Goal: Information Seeking & Learning: Learn about a topic

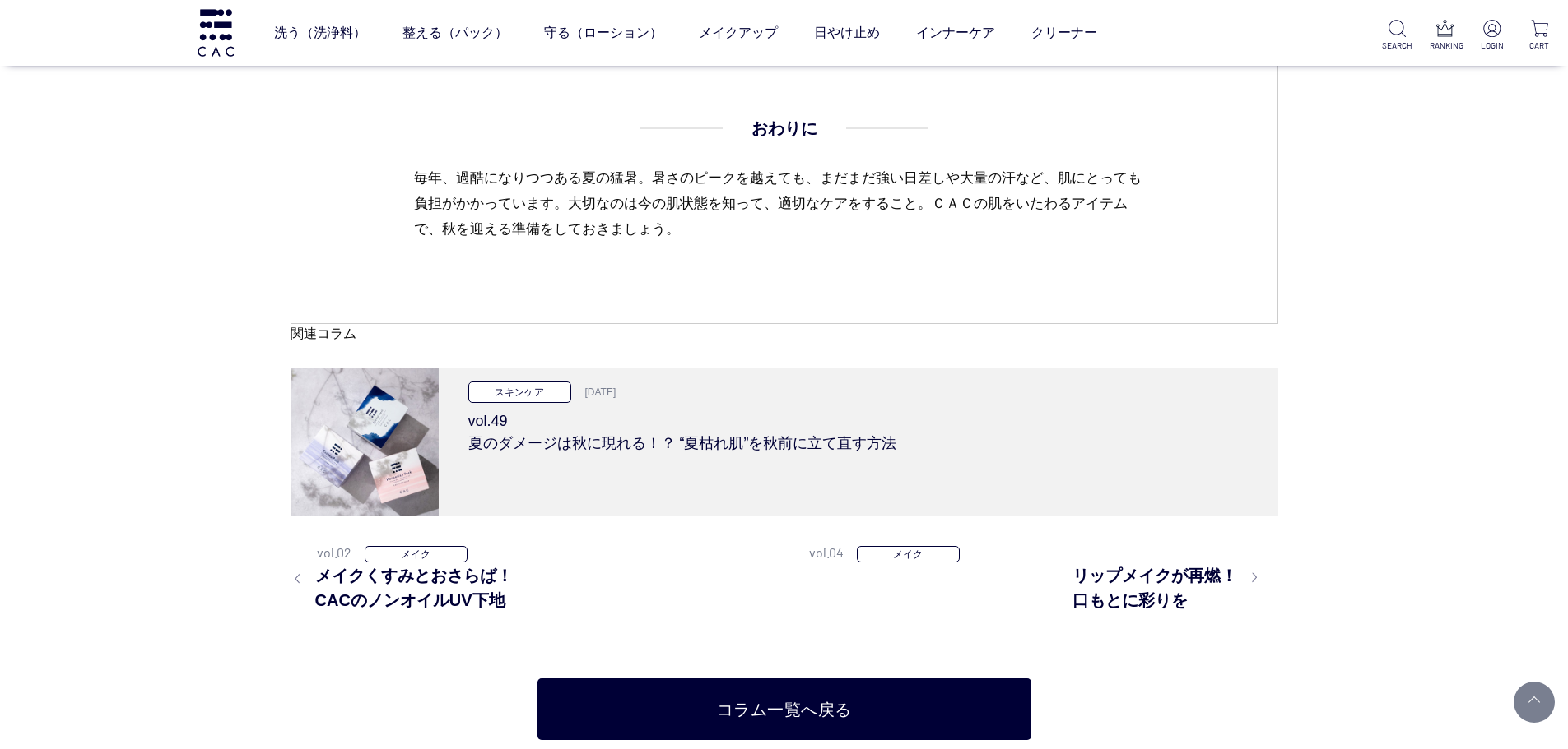
scroll to position [6333, 0]
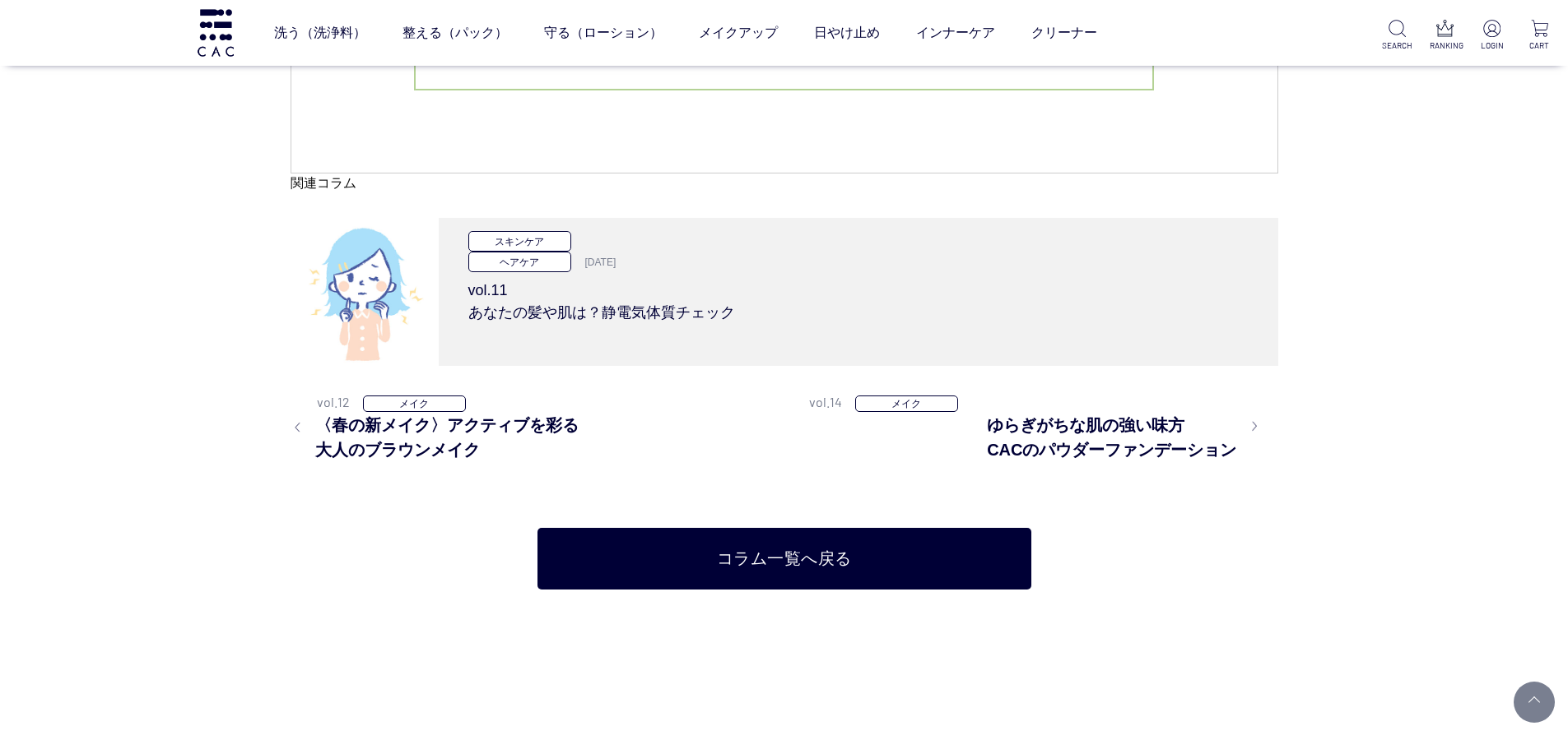
scroll to position [3948, 0]
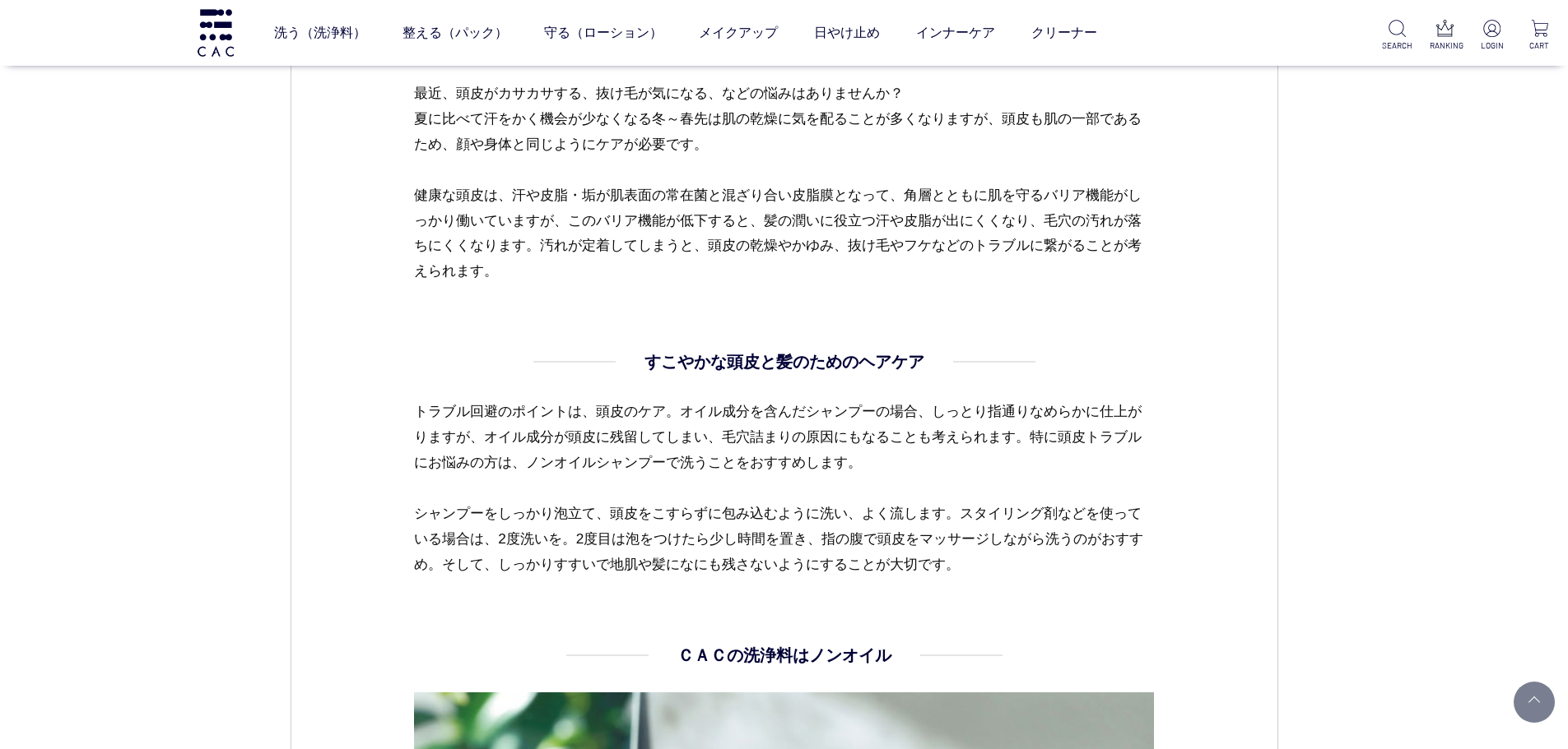
scroll to position [905, 0]
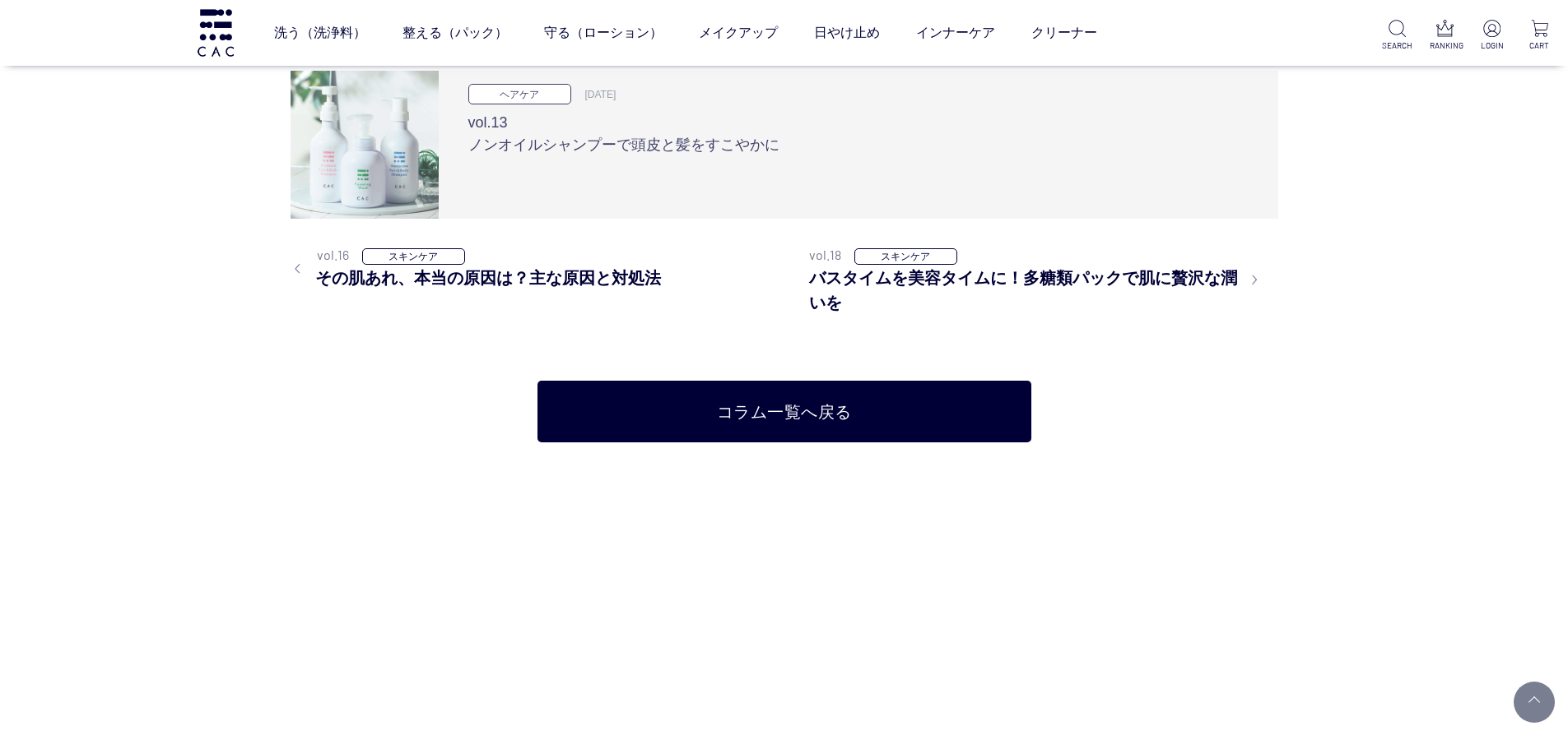
scroll to position [3043, 0]
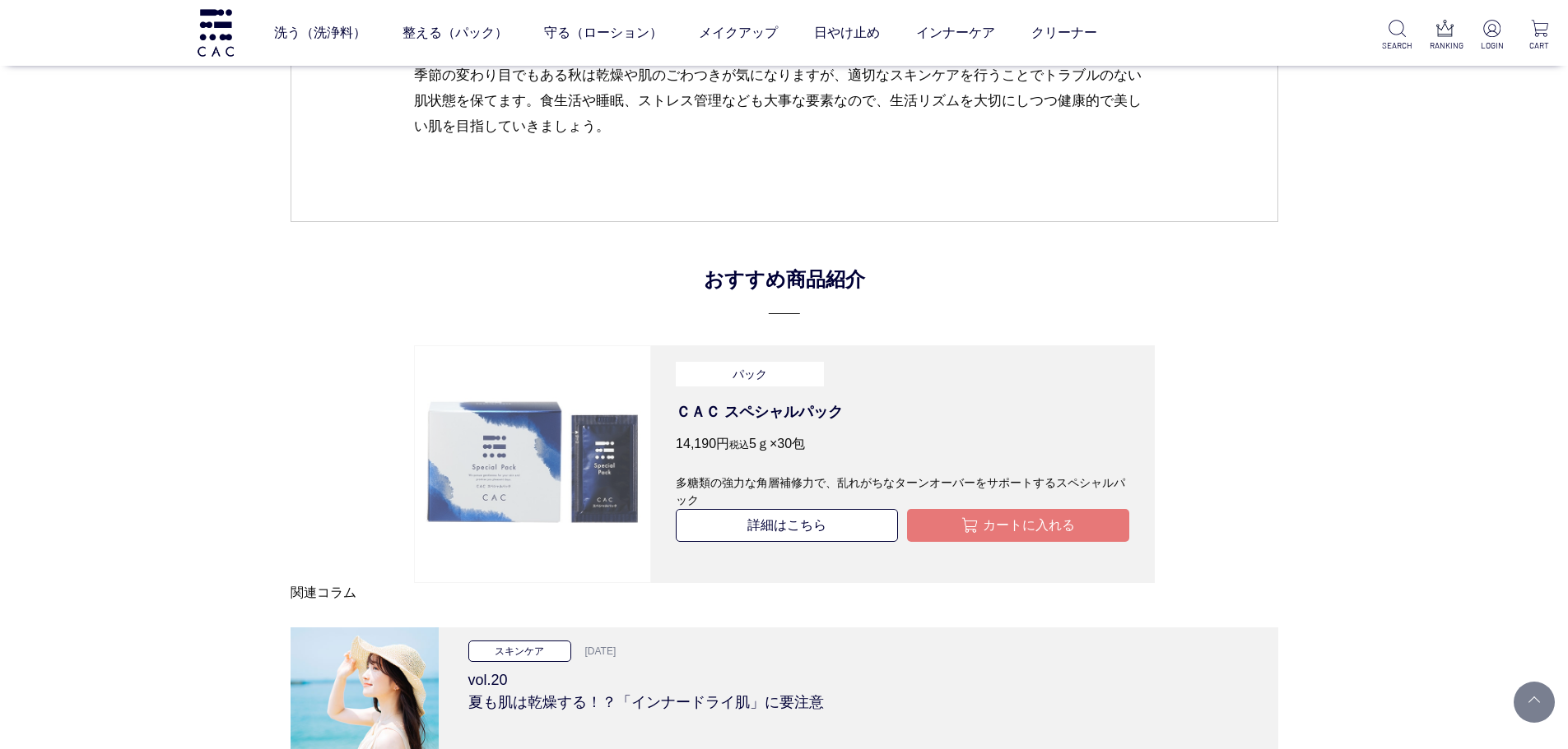
scroll to position [2879, 0]
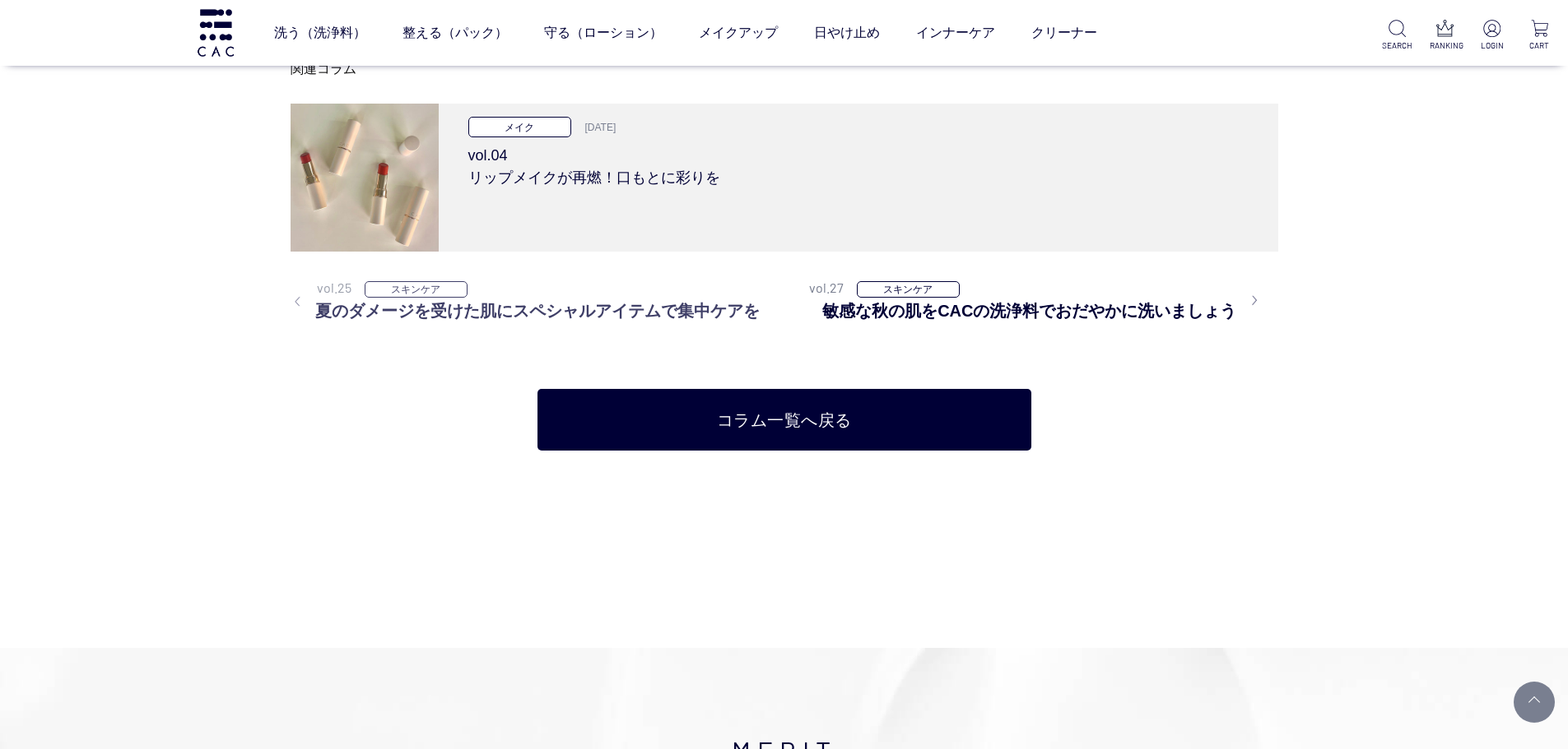
scroll to position [2632, 0]
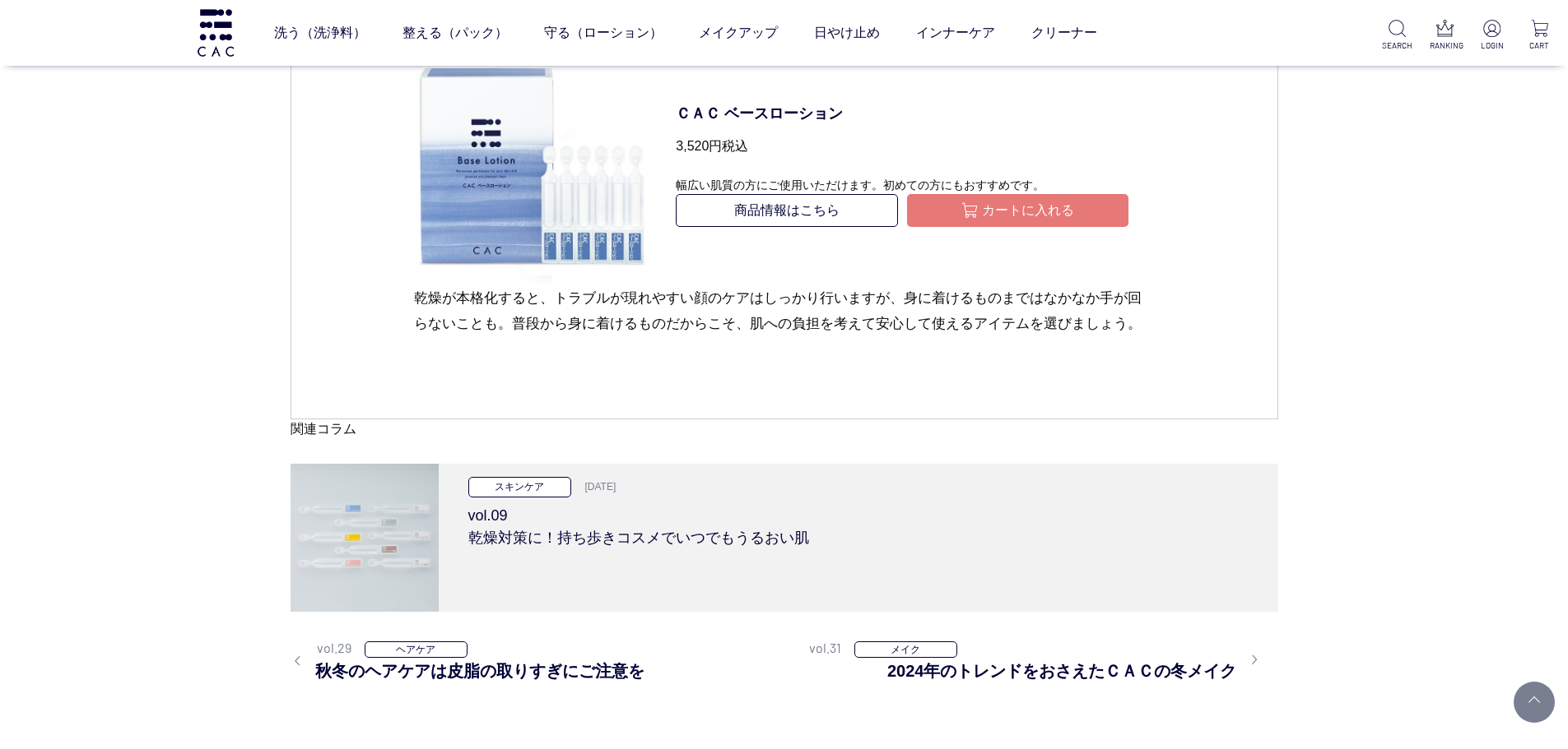
scroll to position [3784, 0]
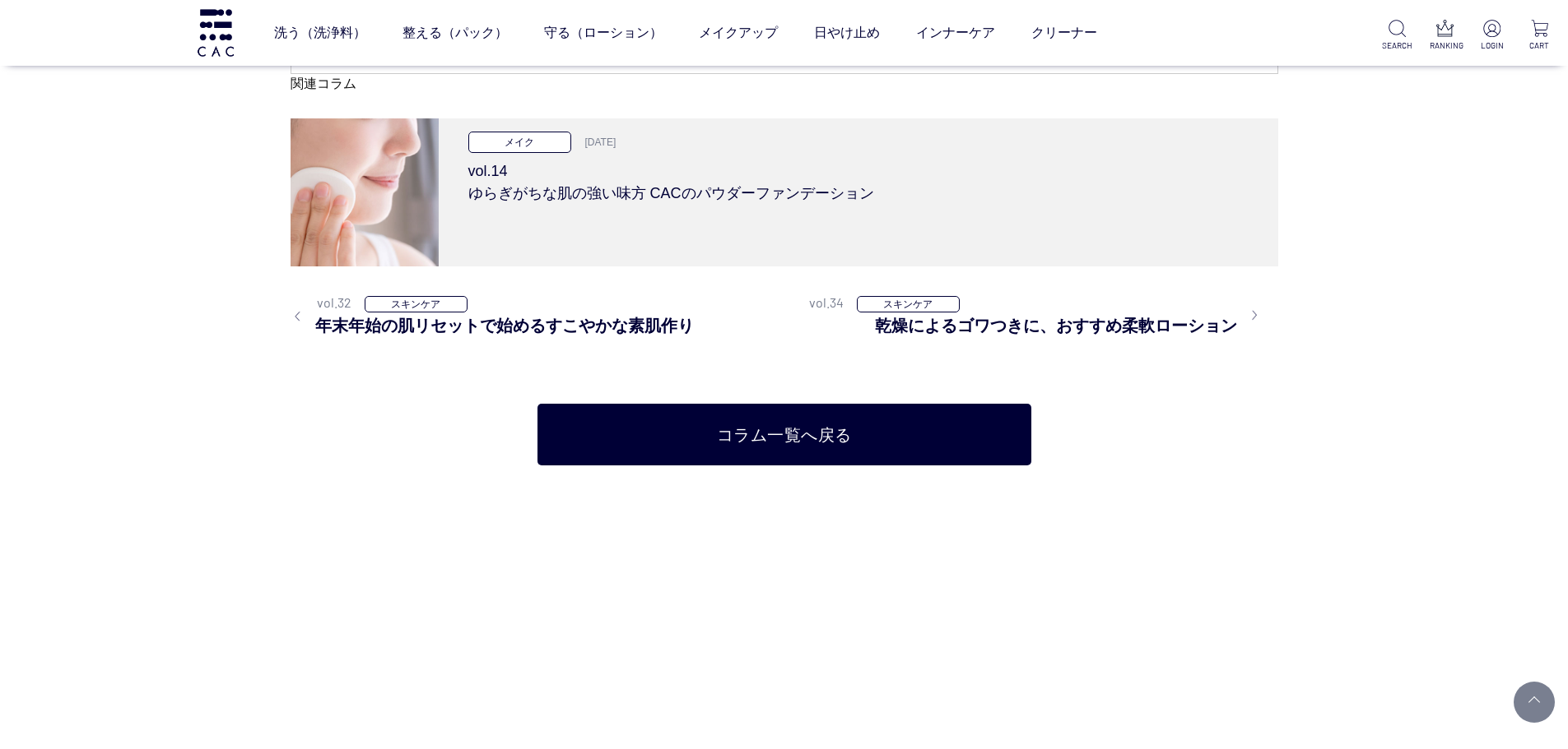
scroll to position [5346, 0]
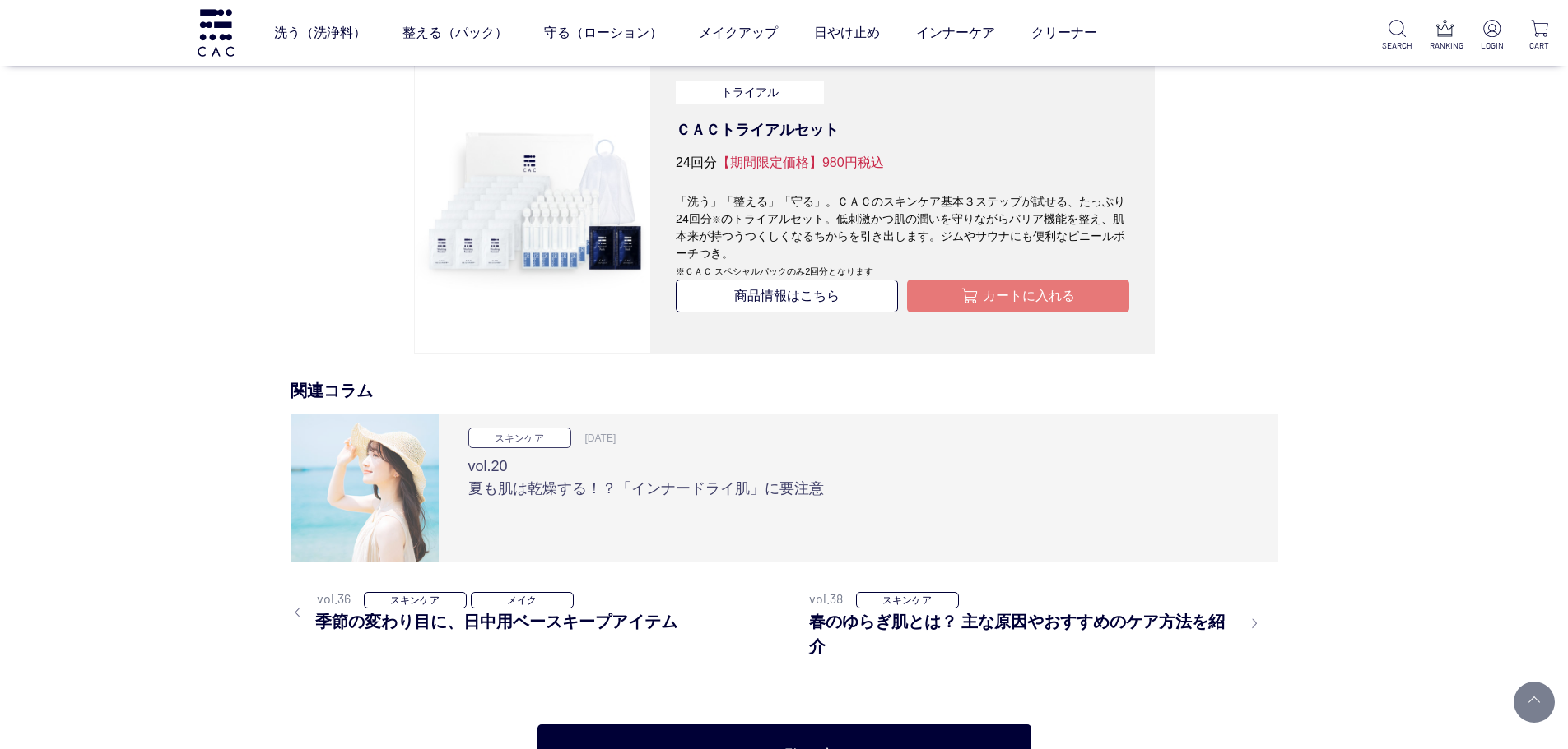
scroll to position [4688, 0]
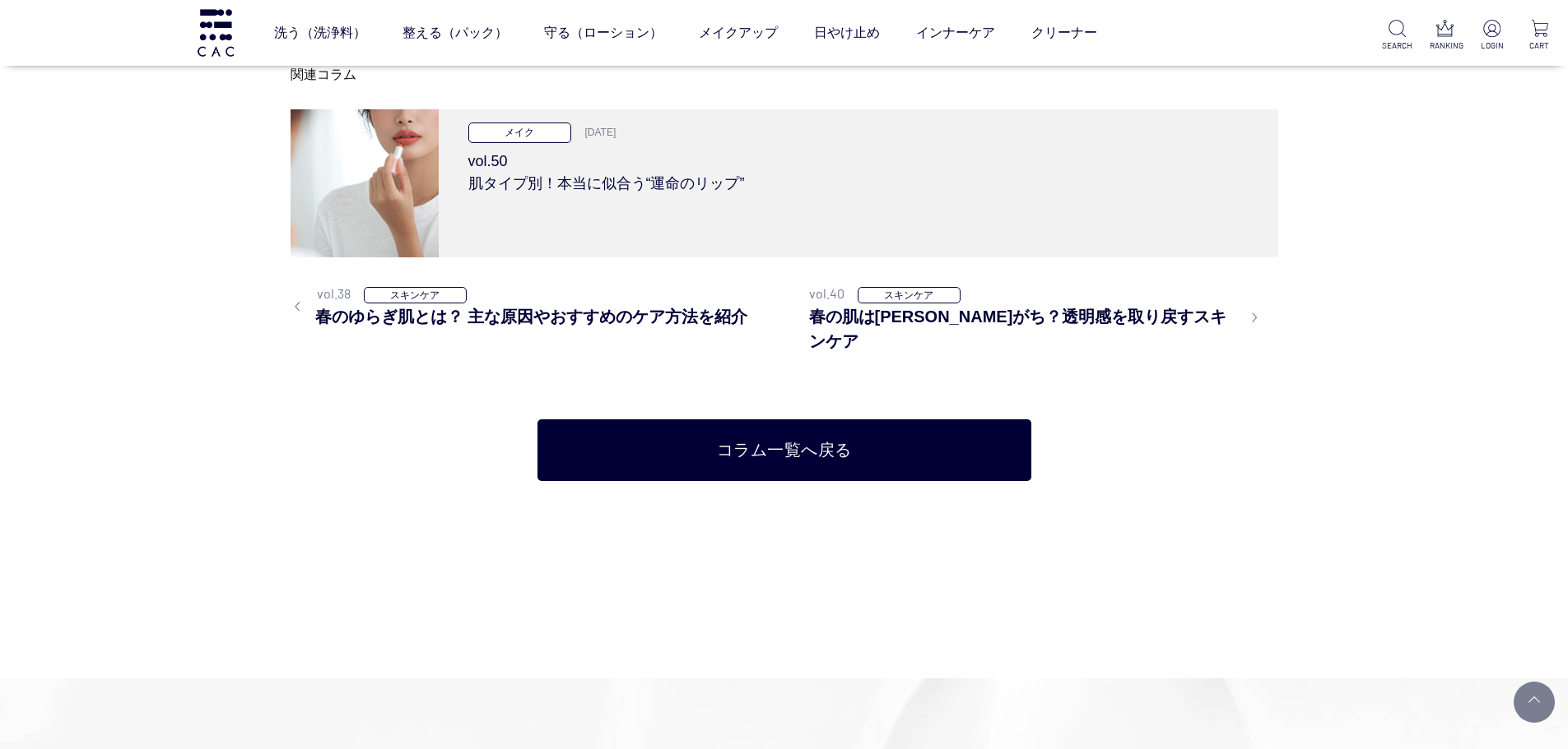
scroll to position [6251, 0]
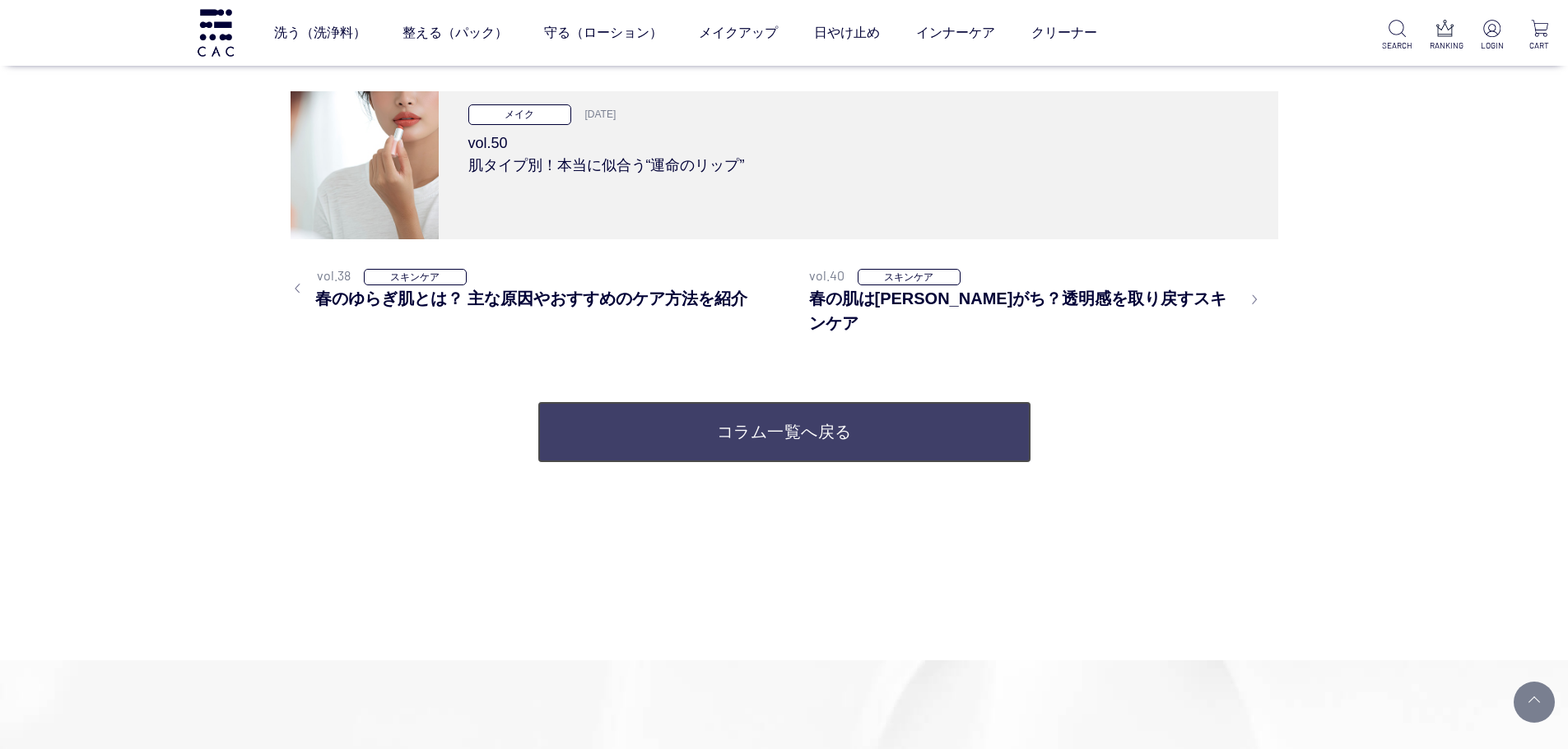
click at [802, 402] on link "コラム一覧へ戻る" at bounding box center [784, 432] width 494 height 62
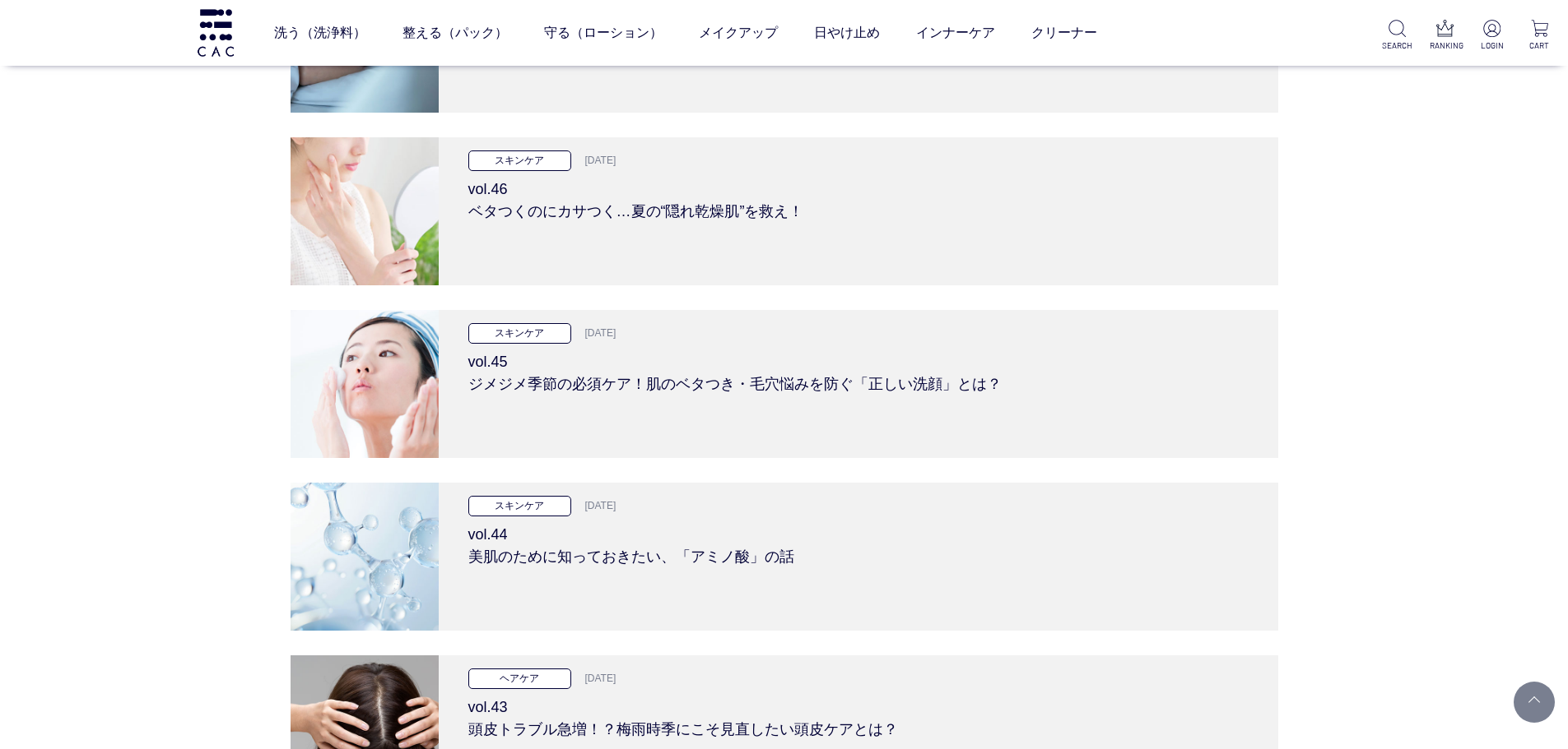
scroll to position [987, 0]
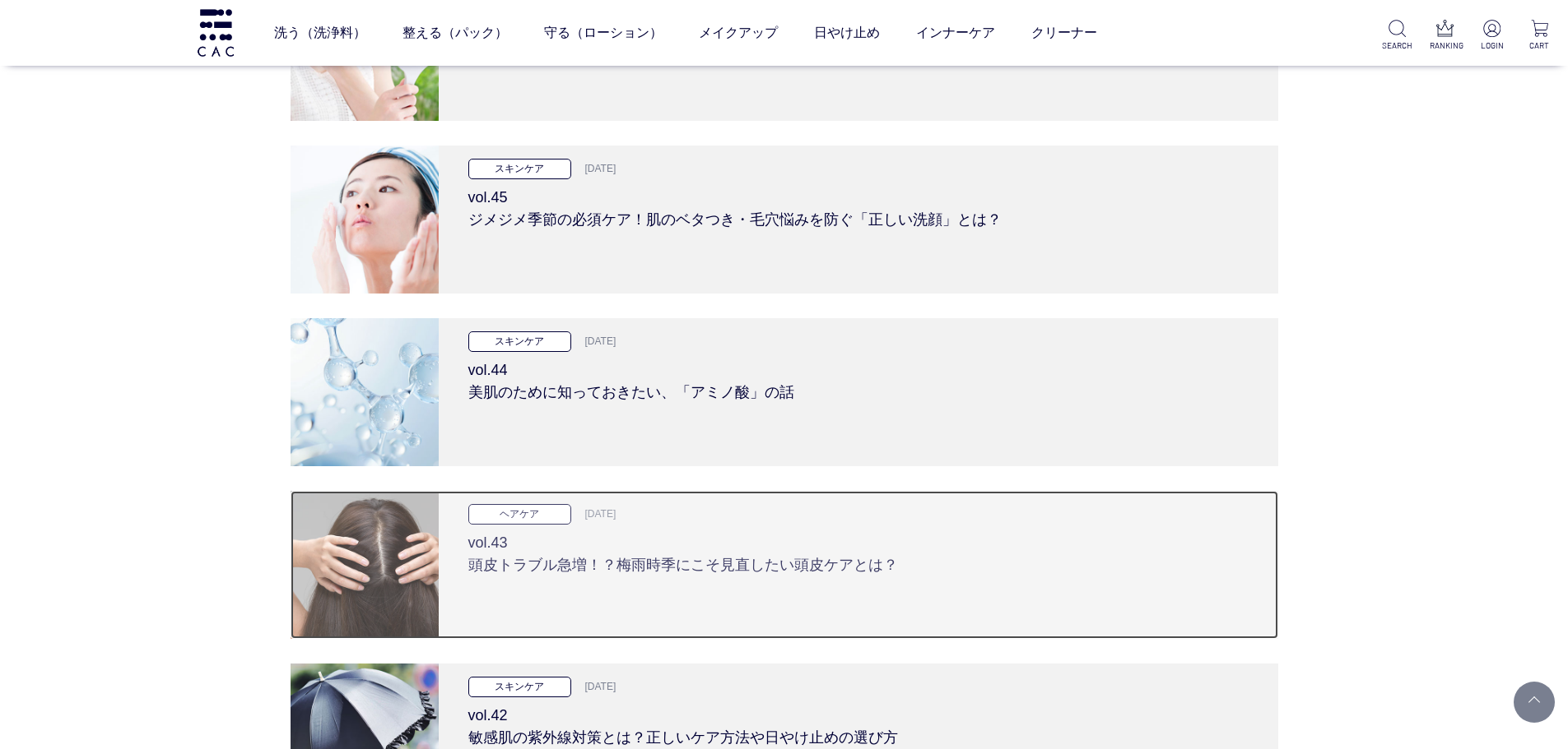
click at [706, 561] on h3 "vol.43 頭皮トラブル急増！？梅雨時季にこそ見直したい頭皮ケアとは？" at bounding box center [858, 551] width 780 height 52
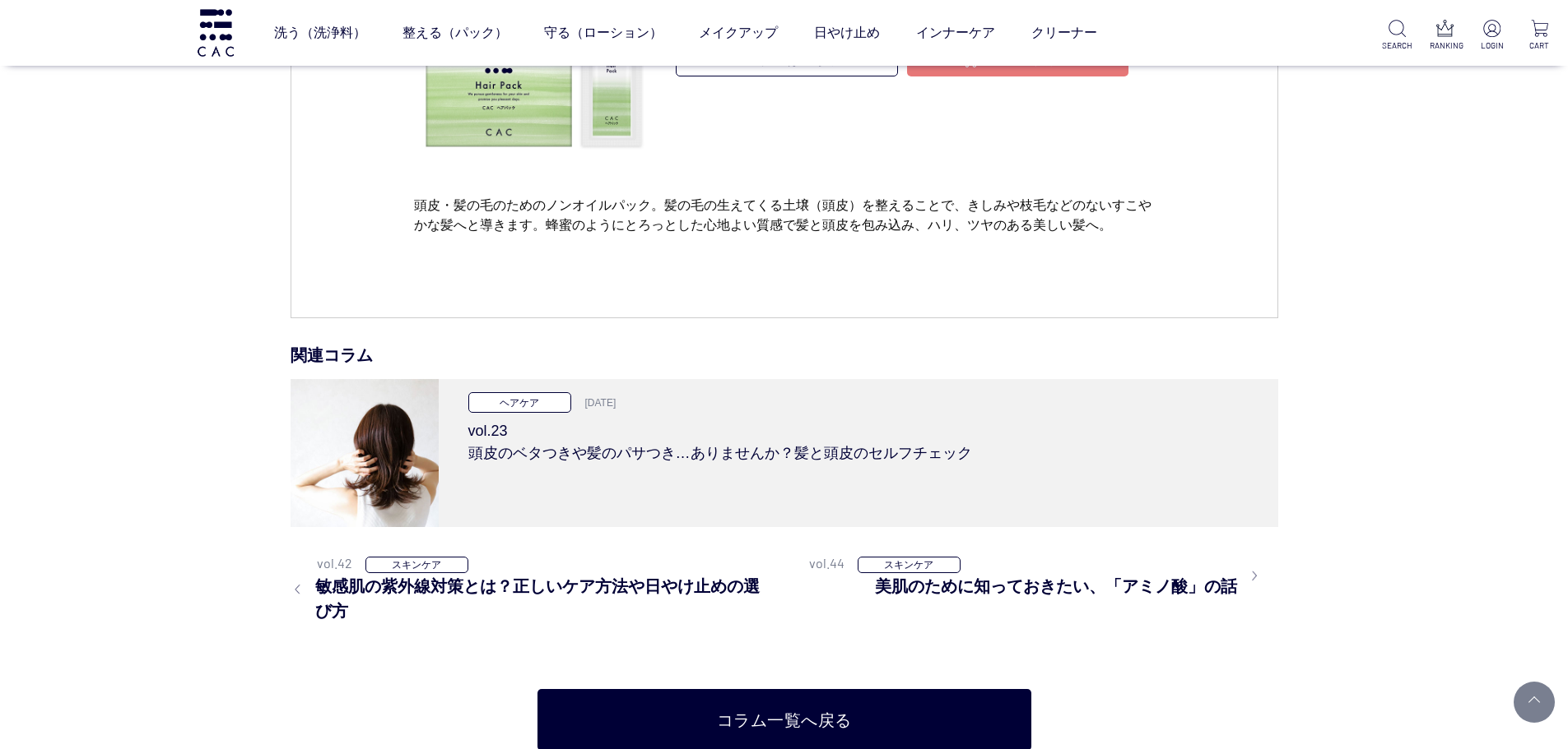
scroll to position [5922, 0]
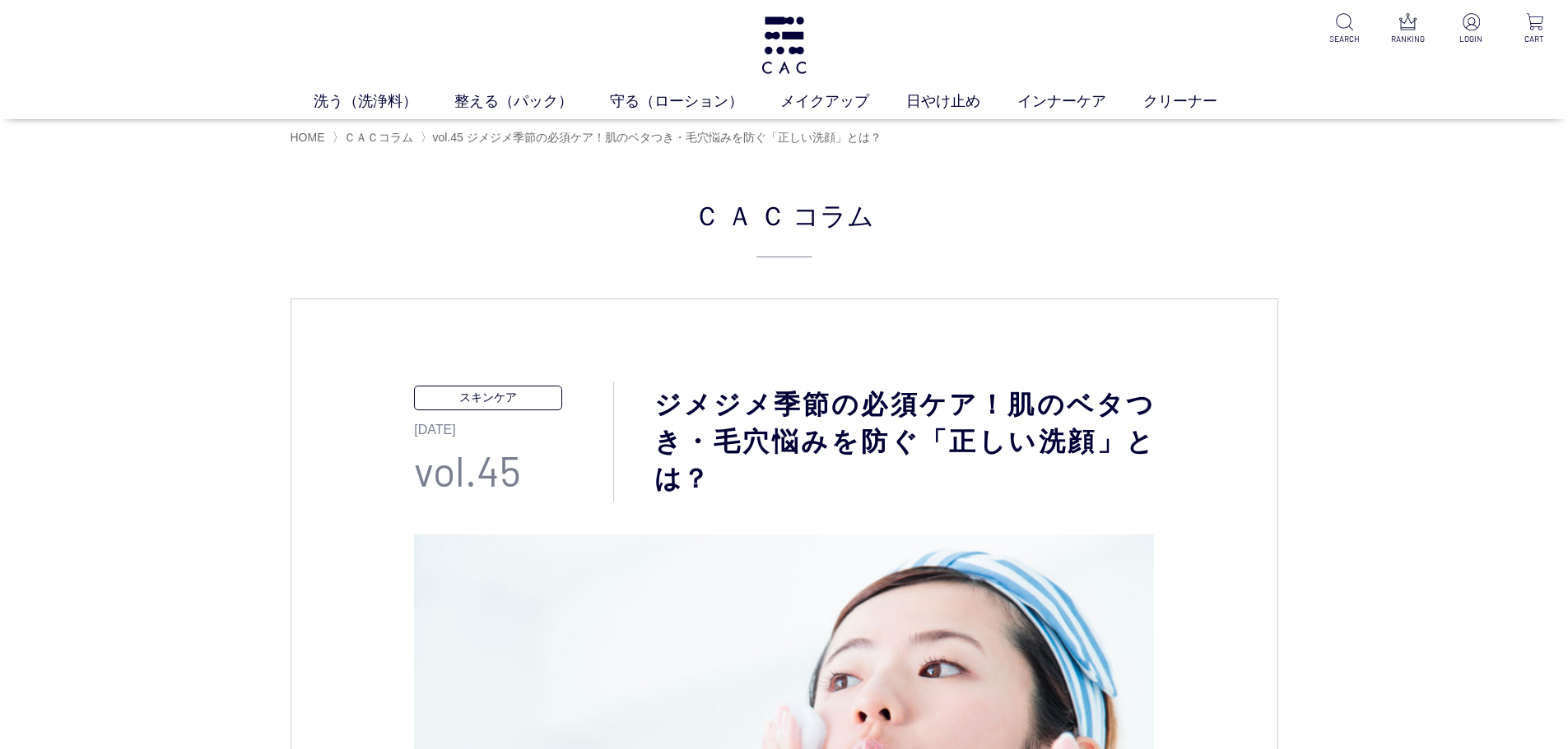
drag, startPoint x: 1239, startPoint y: 538, endPoint x: 1231, endPoint y: 541, distance: 8.5
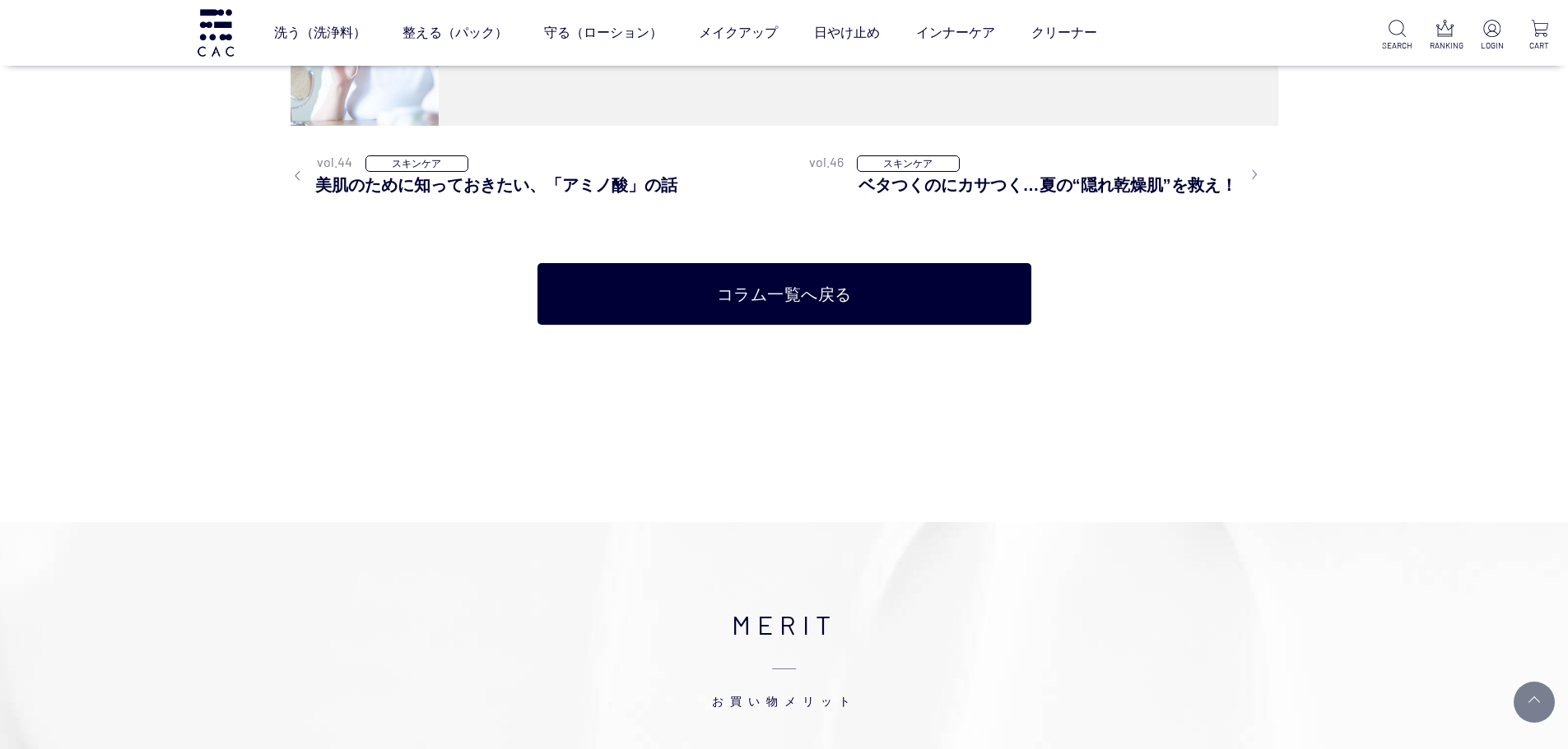
scroll to position [6498, 0]
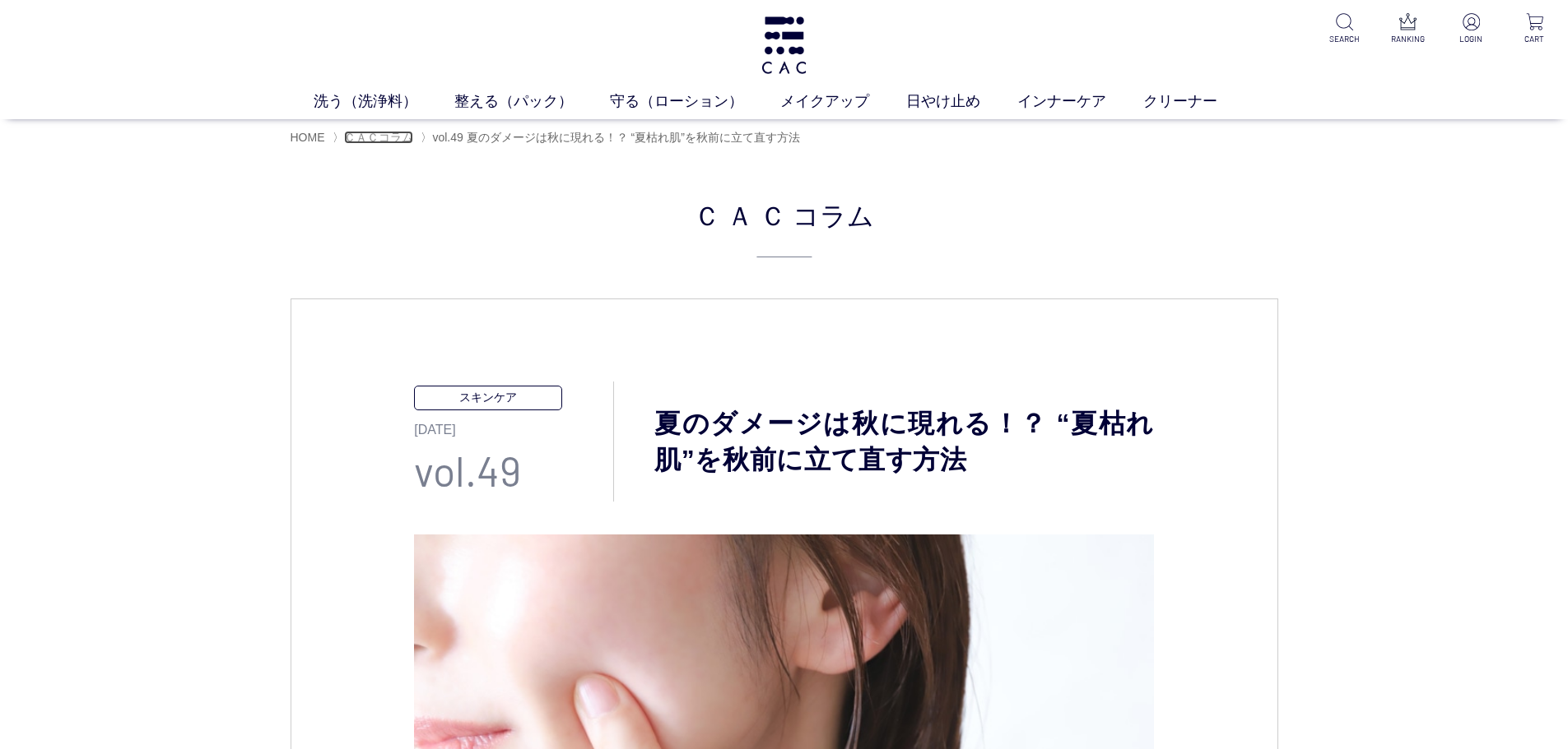
click at [356, 134] on span "ＣＡＣコラム" at bounding box center [378, 137] width 69 height 13
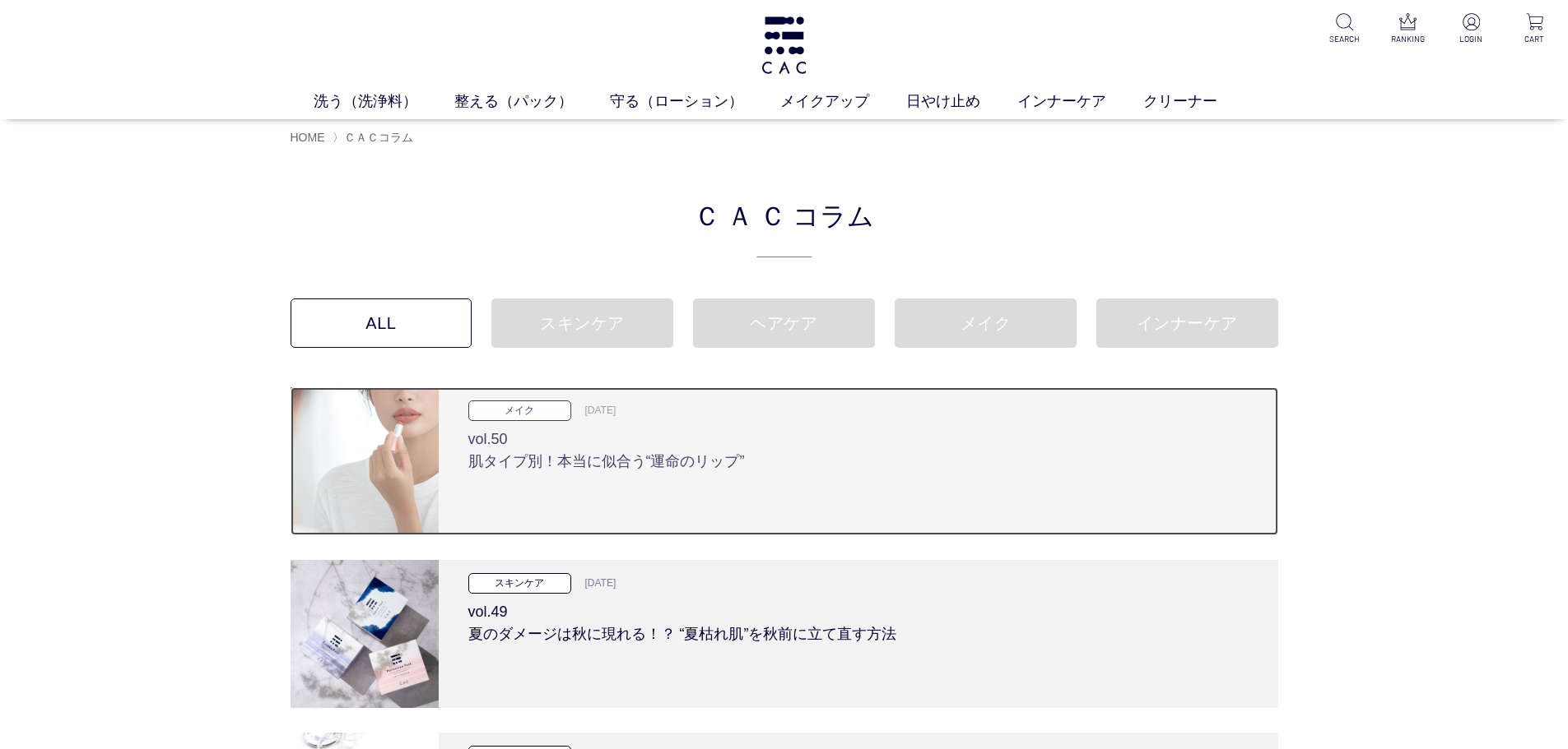
click at [450, 453] on div "メイク 2025.09.25 vol.50 肌タイプ別！本当に似合う“運命のリップ”" at bounding box center [858, 461] width 840 height 148
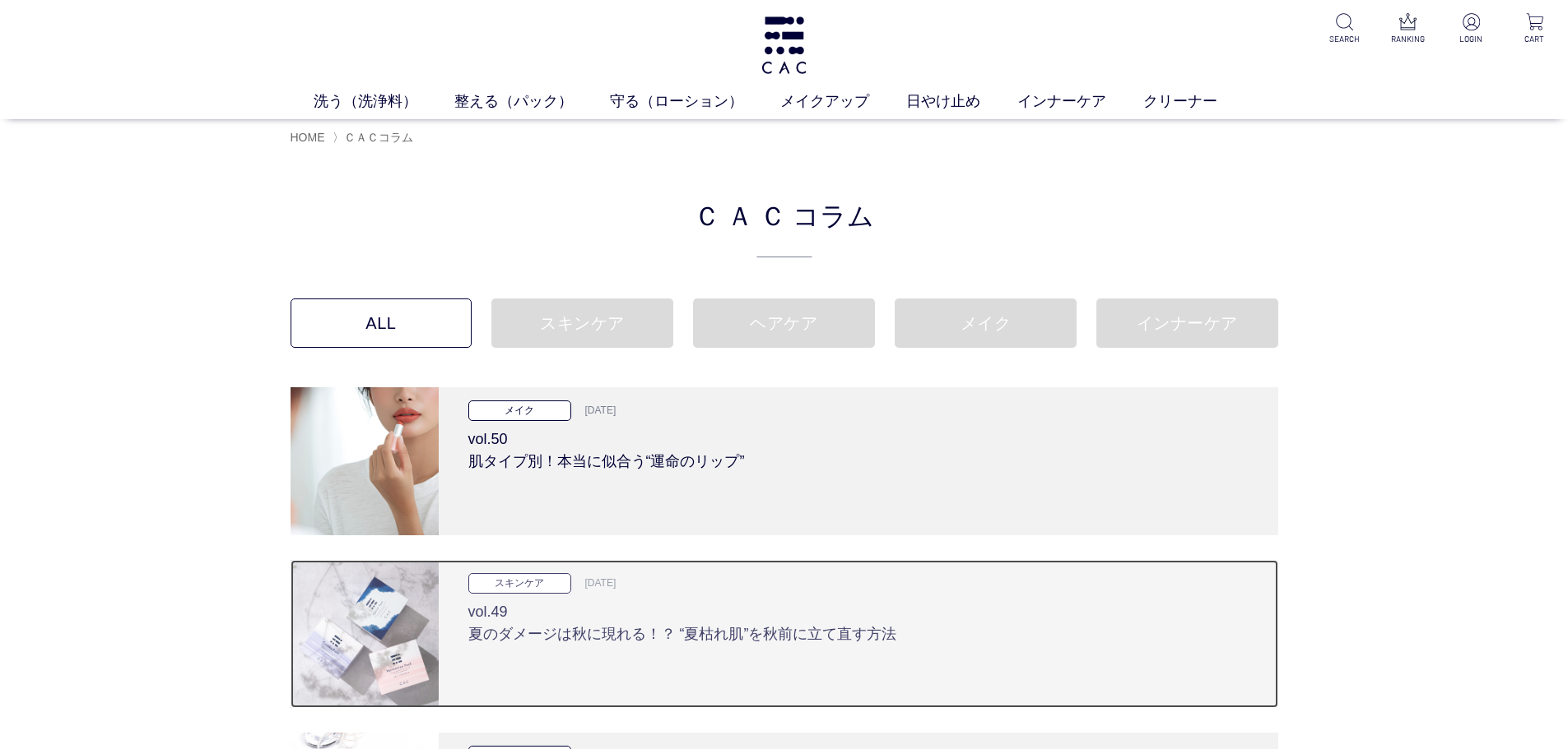
click at [450, 602] on div "スキンケア 2025.09.11 vol.49 夏のダメージは秋に現れる！？ “夏枯れ肌”を秋前に立て直す方法" at bounding box center [858, 634] width 840 height 148
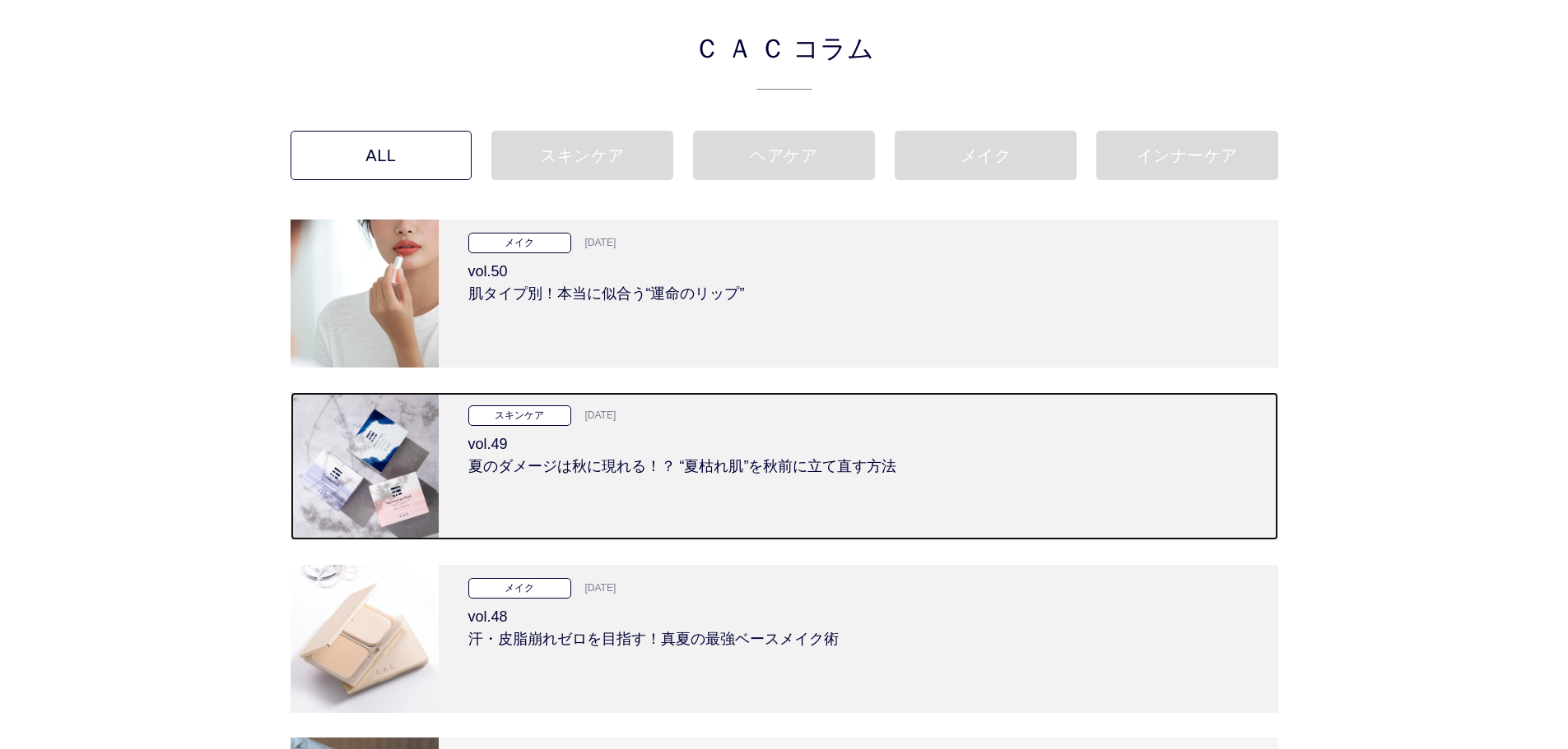
scroll to position [247, 0]
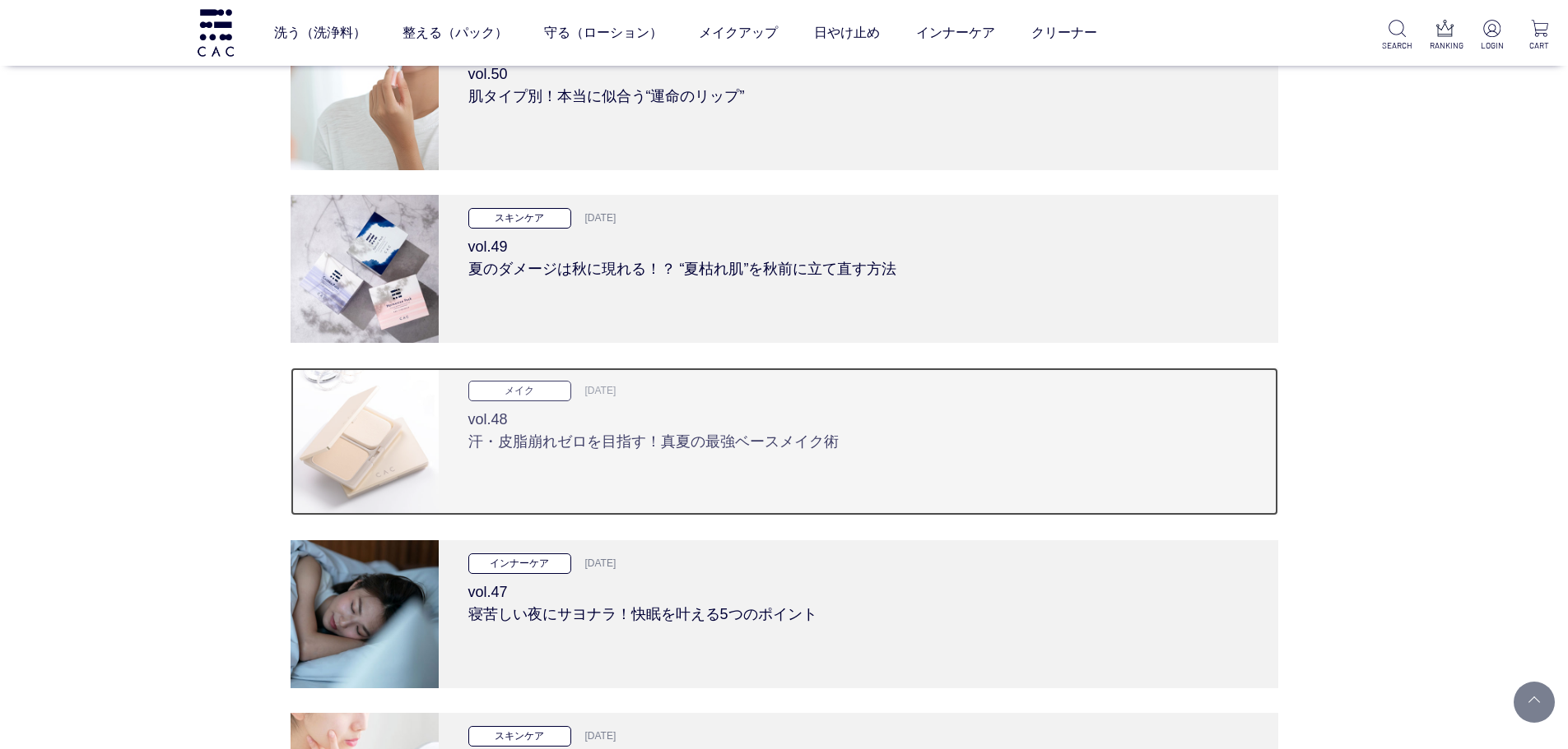
click at [451, 482] on div "メイク 2025.08.28 vol.48 汗・皮脂崩れゼロを目指す！真夏の最強ベースメイク術" at bounding box center [858, 441] width 840 height 148
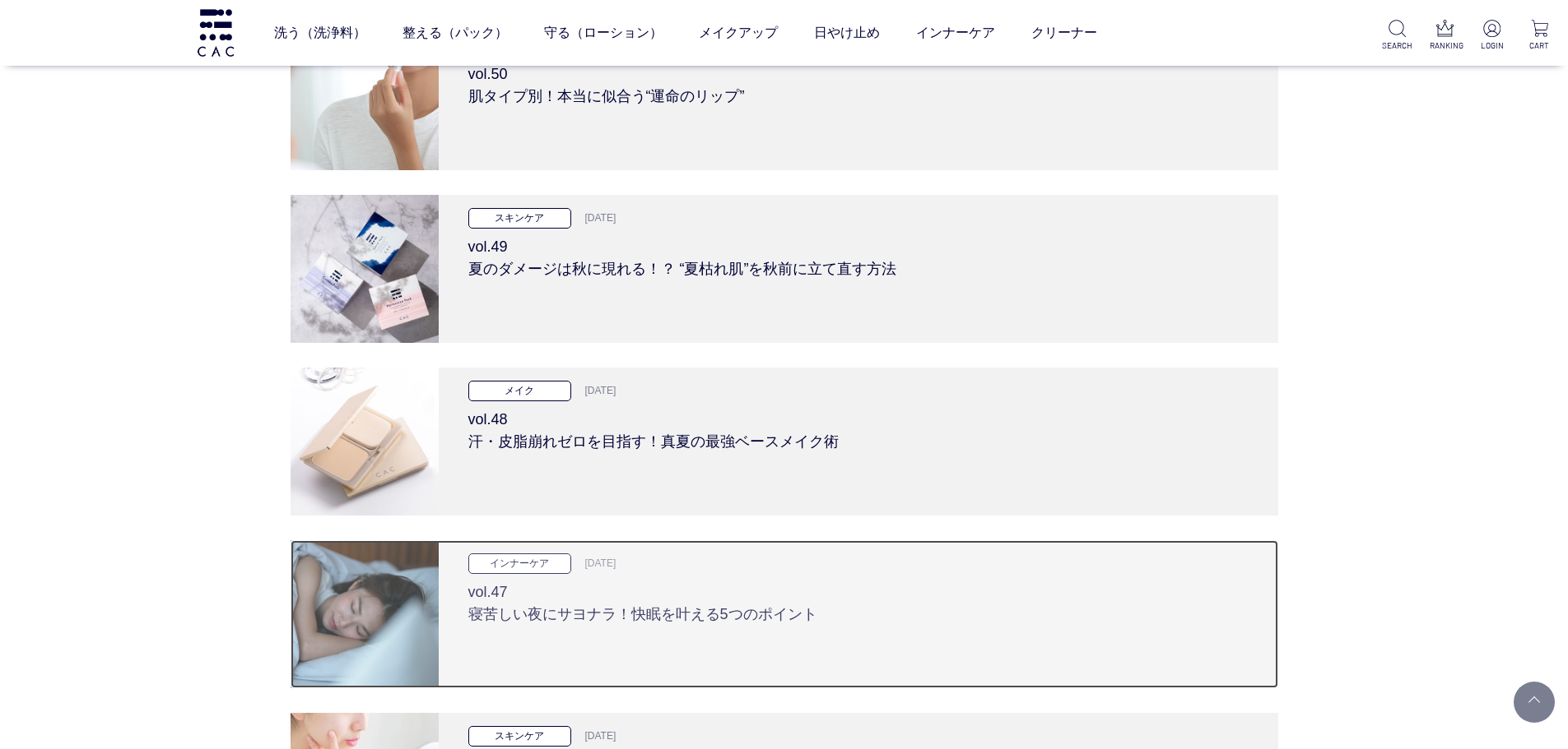
click at [451, 579] on div "インナーケア 2025.08.13 vol.47 寝苦しい夜にサヨナラ！快眠を叶える5つのポイント" at bounding box center [858, 614] width 840 height 148
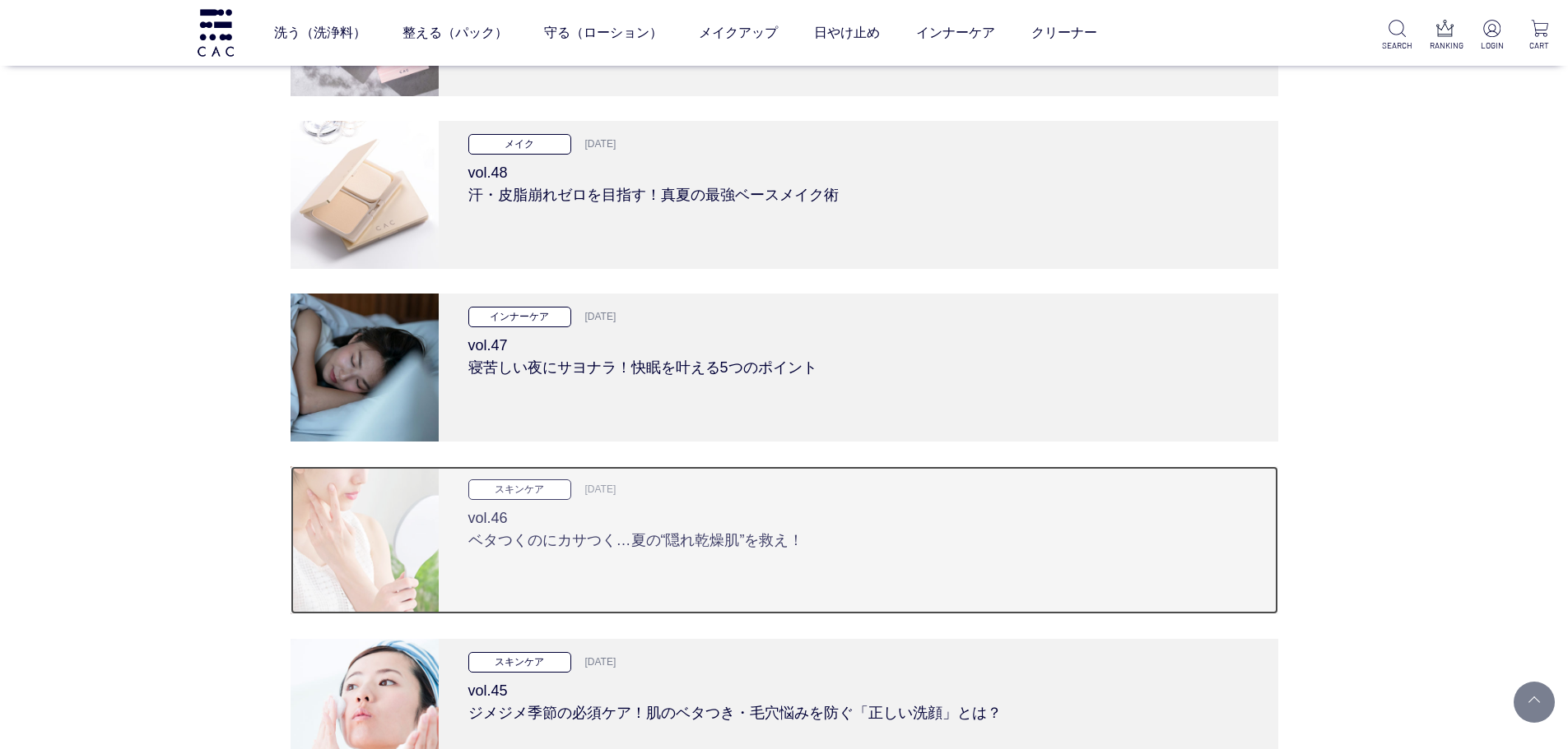
click at [460, 552] on div "スキンケア 2025.07.24 vol.46 ベタつくのにカサつく…夏の“隠れ乾燥肌”を救え！" at bounding box center [858, 540] width 840 height 148
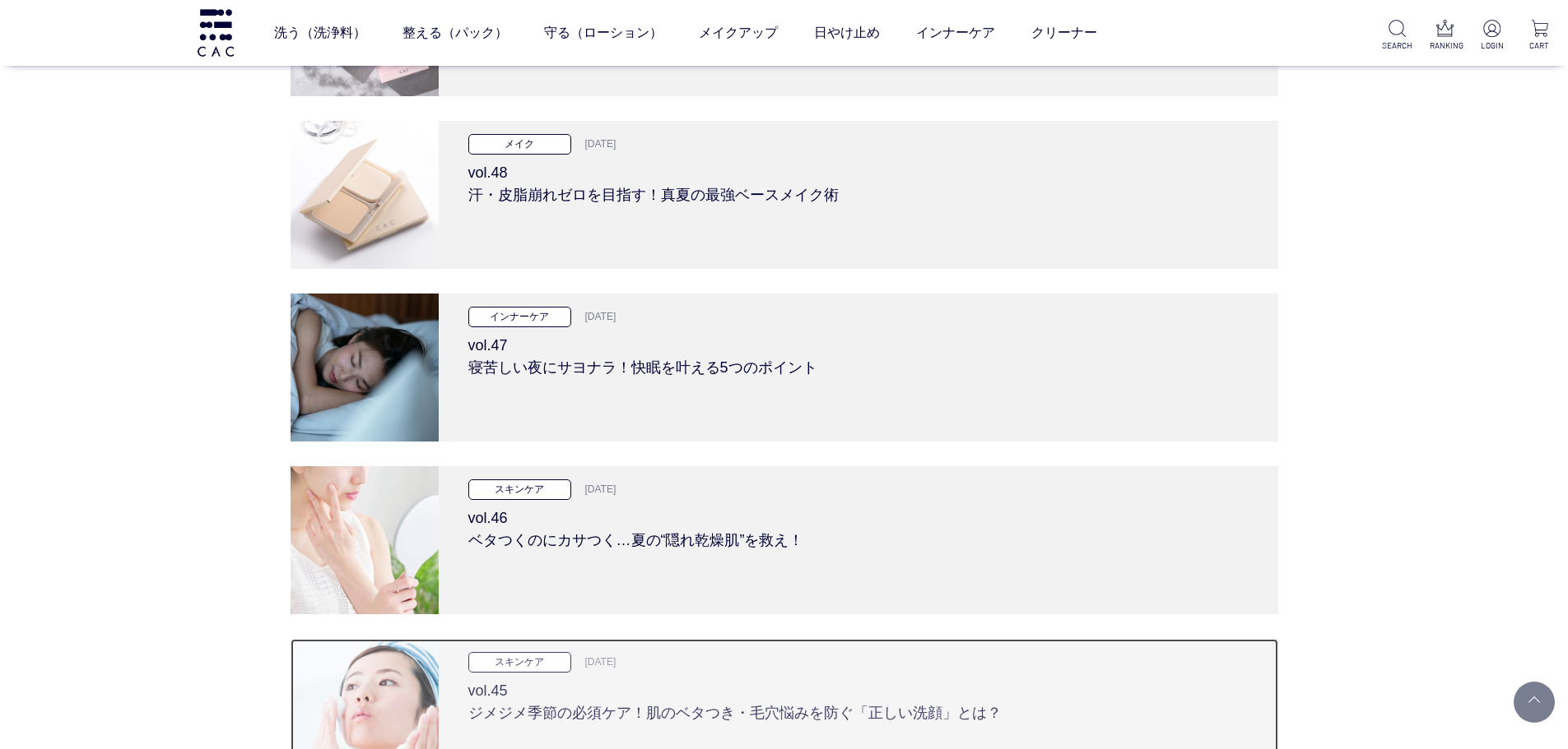
click at [454, 665] on div "スキンケア 2025.07.10 vol.45 ジメジメ季節の必須ケア！肌のベタつき・毛穴悩みを防ぐ「正しい洗顔」とは？" at bounding box center [858, 713] width 840 height 148
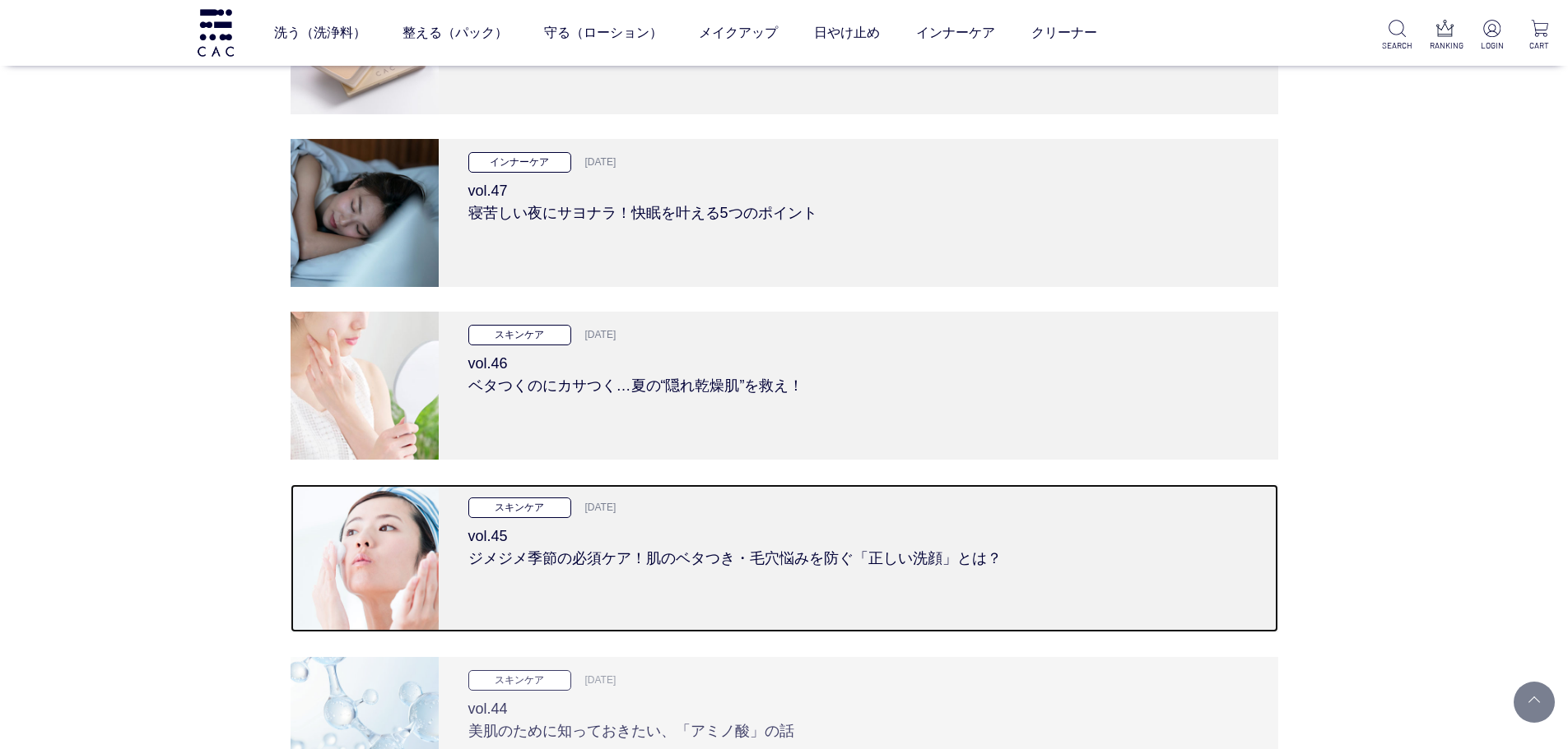
scroll to position [823, 0]
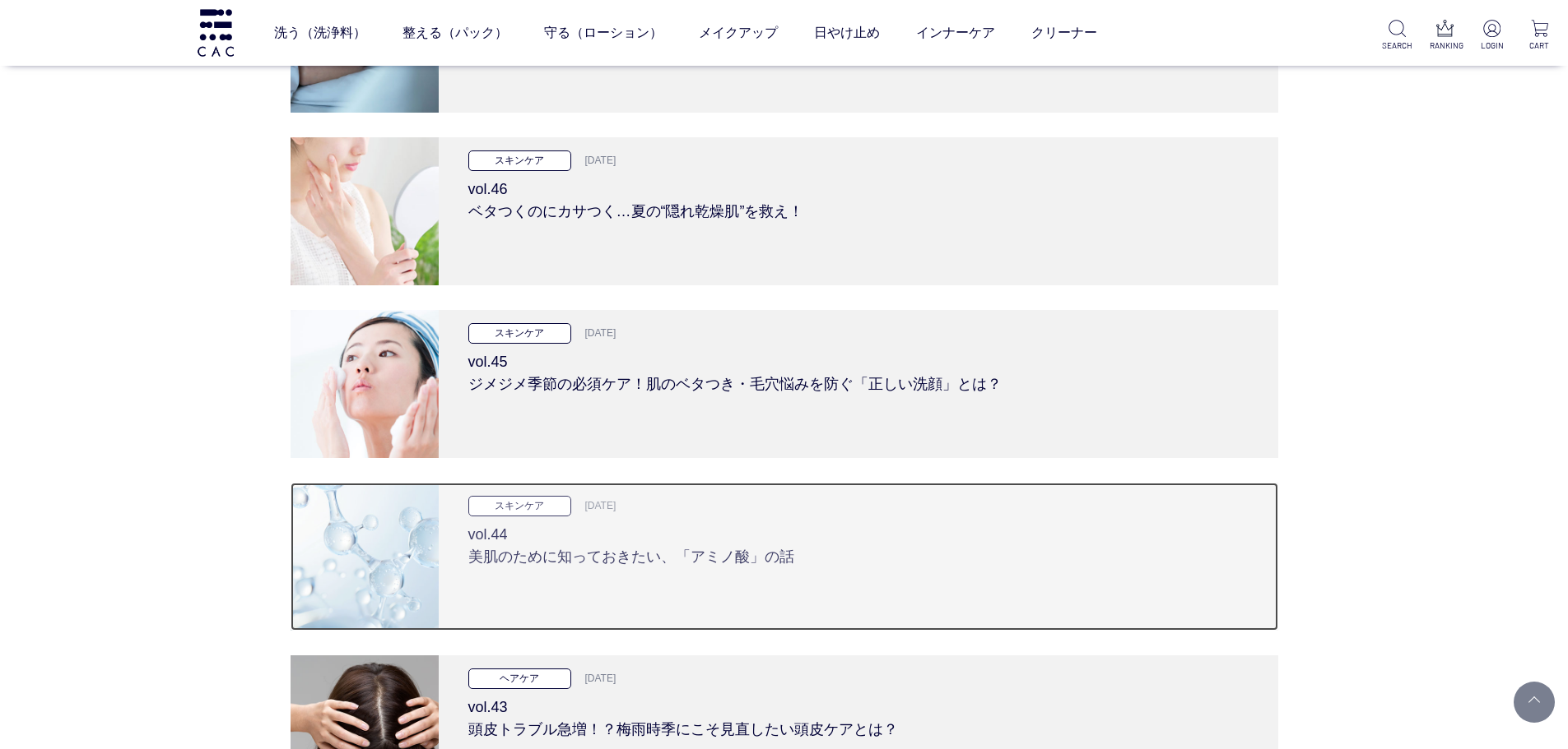
drag, startPoint x: 481, startPoint y: 529, endPoint x: 479, endPoint y: 540, distance: 11.2
click at [481, 531] on h3 "vol.44 美肌のために知っておきたい、「アミノ酸」の話" at bounding box center [858, 543] width 780 height 52
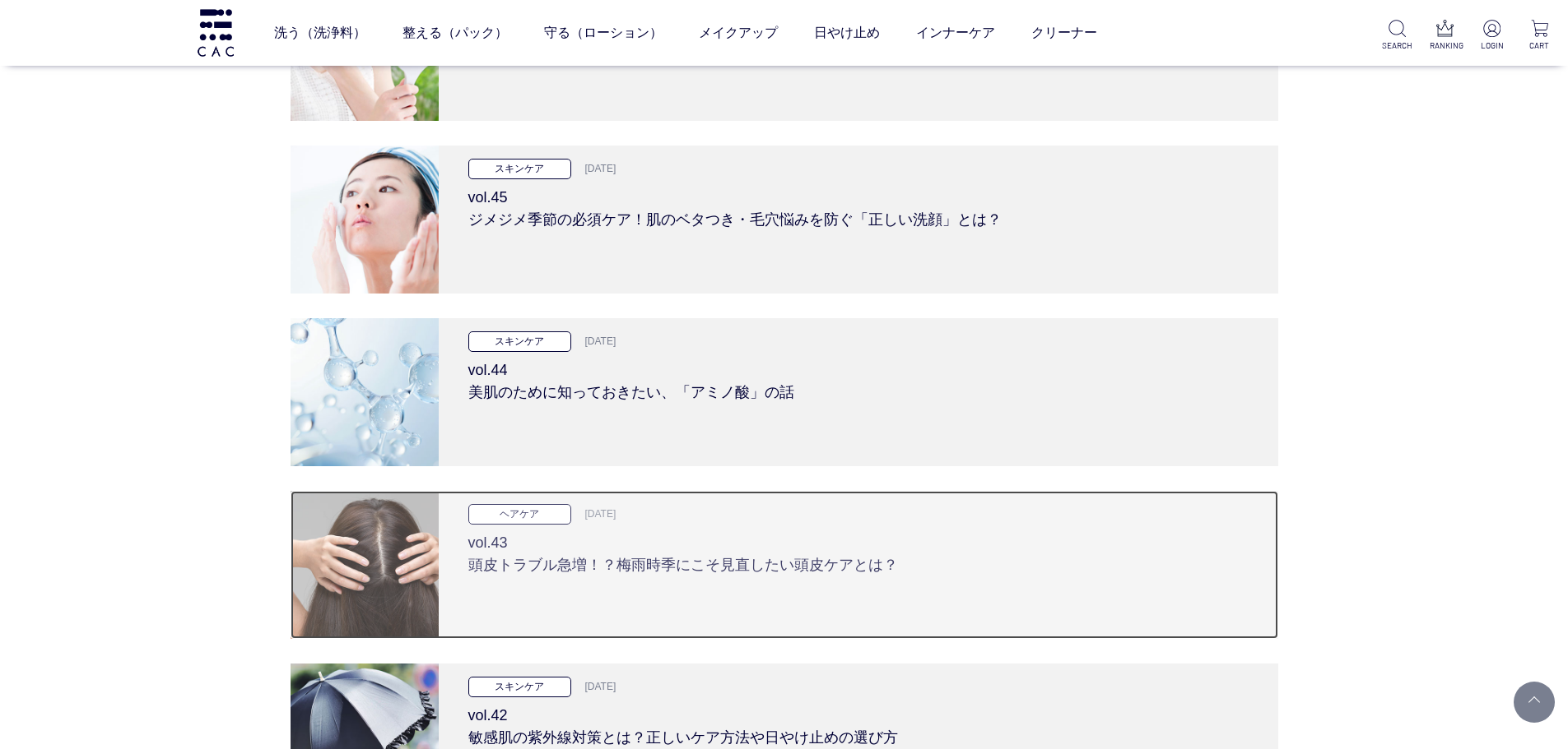
click at [471, 605] on div "ヘアケア 2025.06.12 vol.43 頭皮トラブル急増！？梅雨時季にこそ見直したい頭皮ケアとは？" at bounding box center [858, 565] width 840 height 148
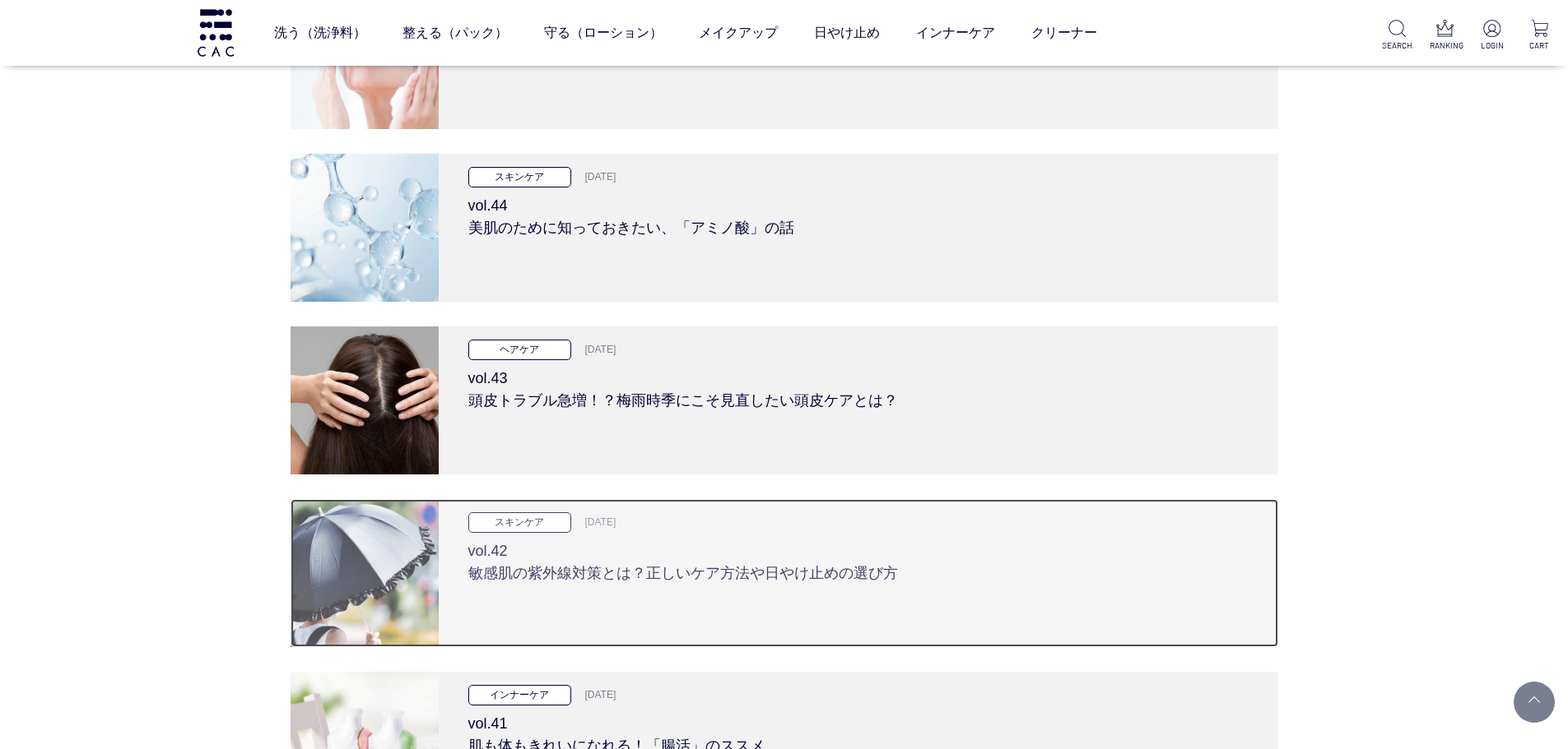
click at [471, 591] on div "スキンケア 2025.05.22 vol.42 敏感肌の紫外線対策とは？正しいケア方法や日やけ止めの選び方" at bounding box center [858, 573] width 840 height 148
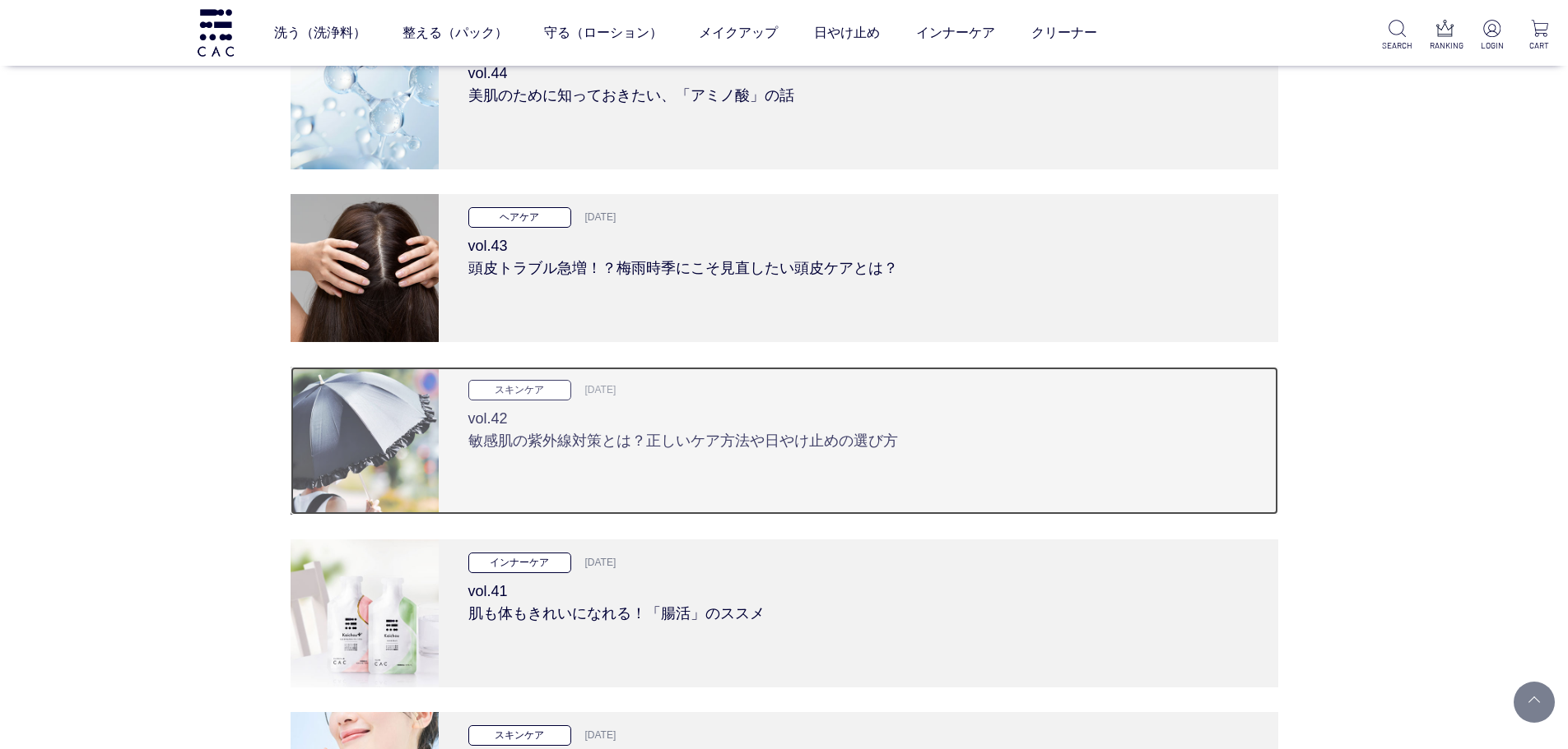
scroll to position [1316, 0]
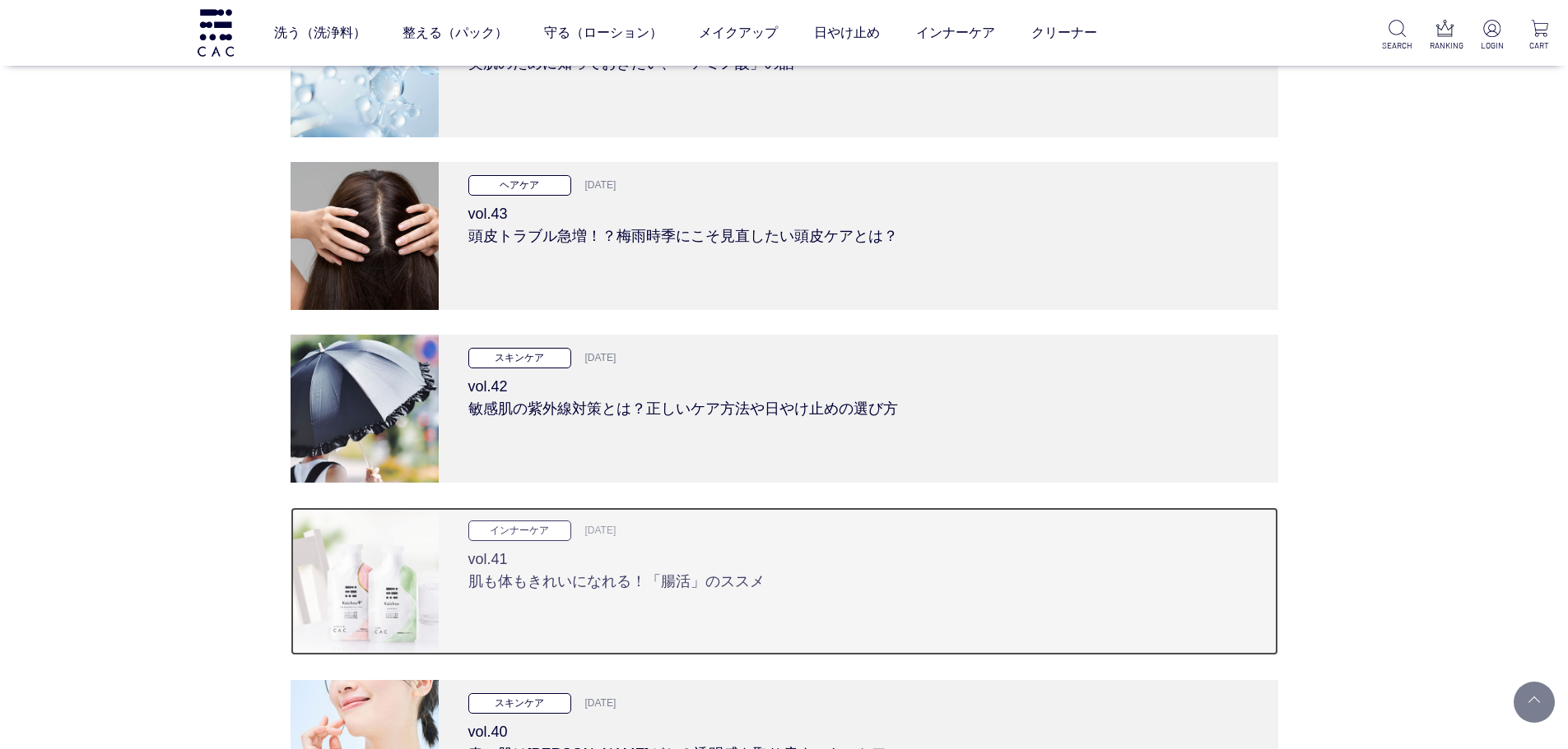
click at [467, 590] on div "インナーケア 2025.05.08 vol.41 肌も体もきれいになれる！「腸活」のススメ" at bounding box center [858, 581] width 840 height 148
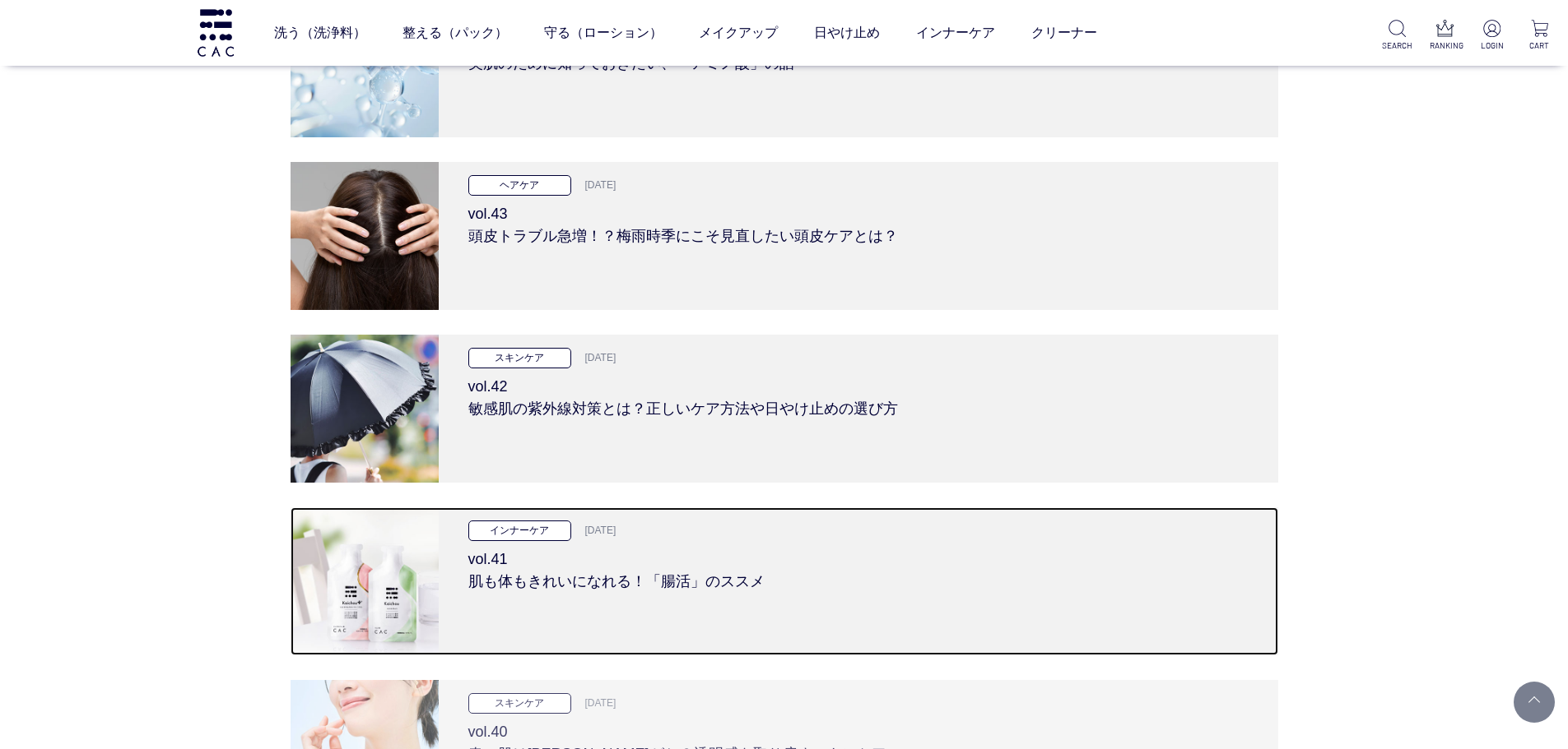
scroll to position [1562, 0]
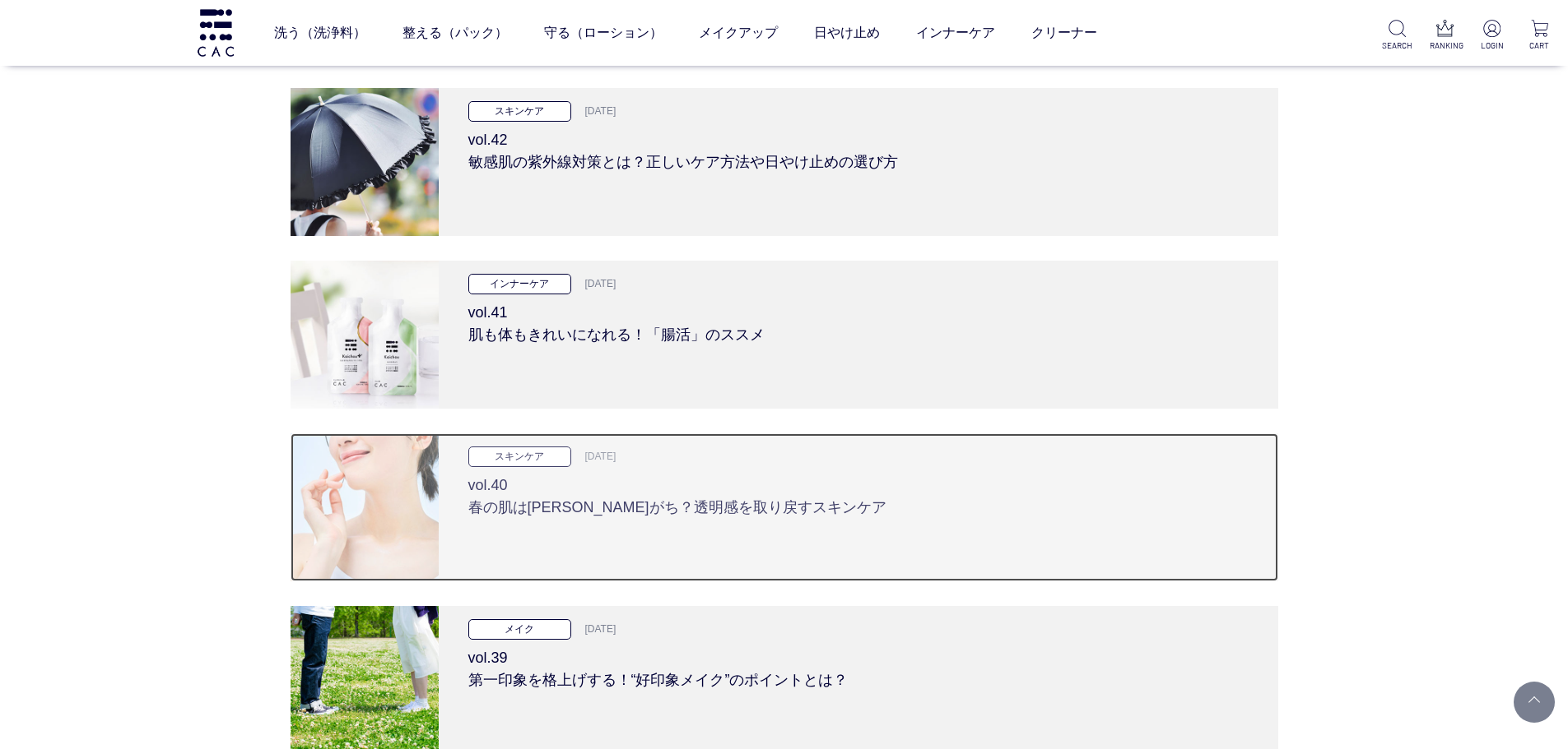
click at [469, 525] on div "スキンケア 2025.04.24 vol.40 春の肌はくすみがち？透明感を取り戻すスキンケア" at bounding box center [858, 507] width 840 height 148
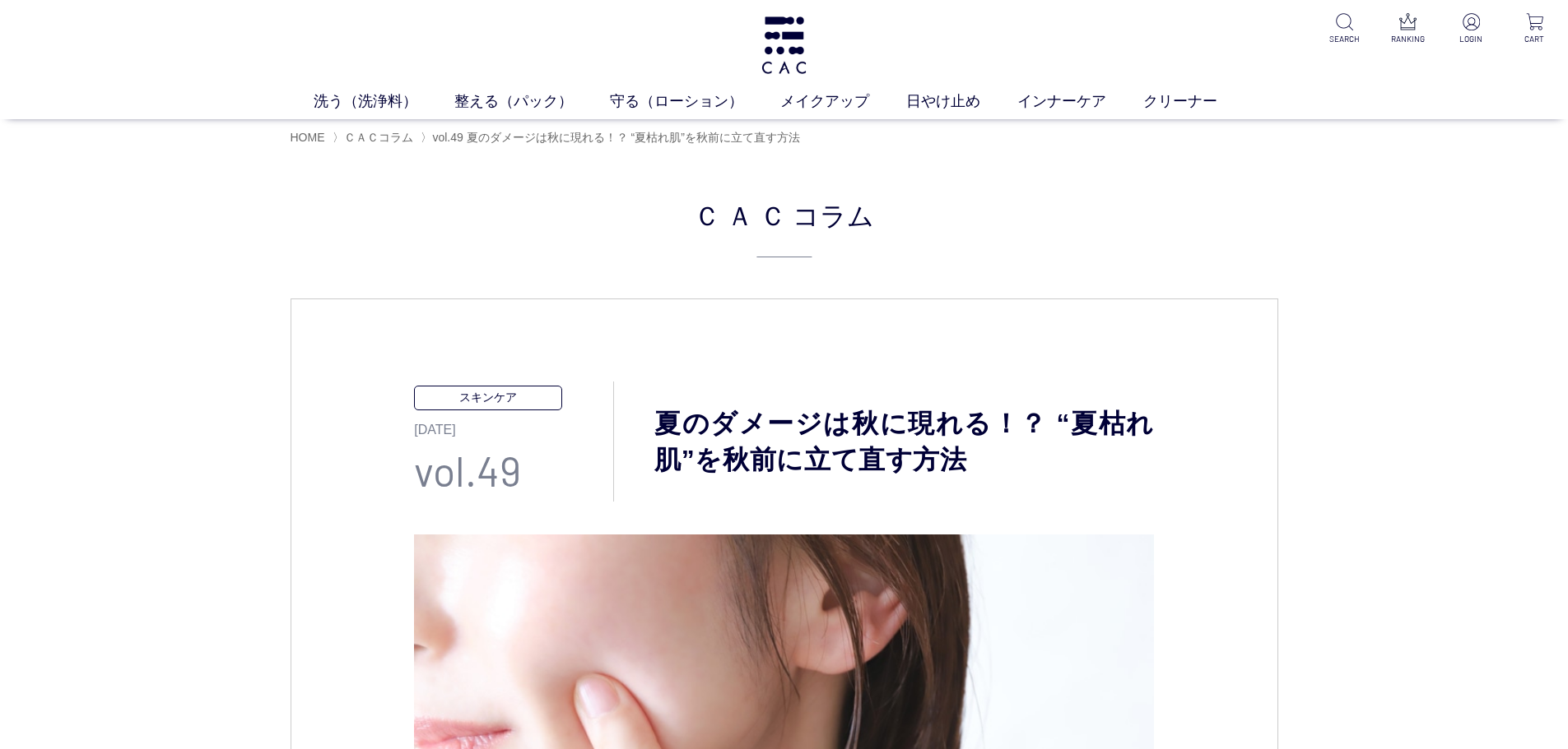
drag, startPoint x: 296, startPoint y: 73, endPoint x: 250, endPoint y: 394, distance: 324.3
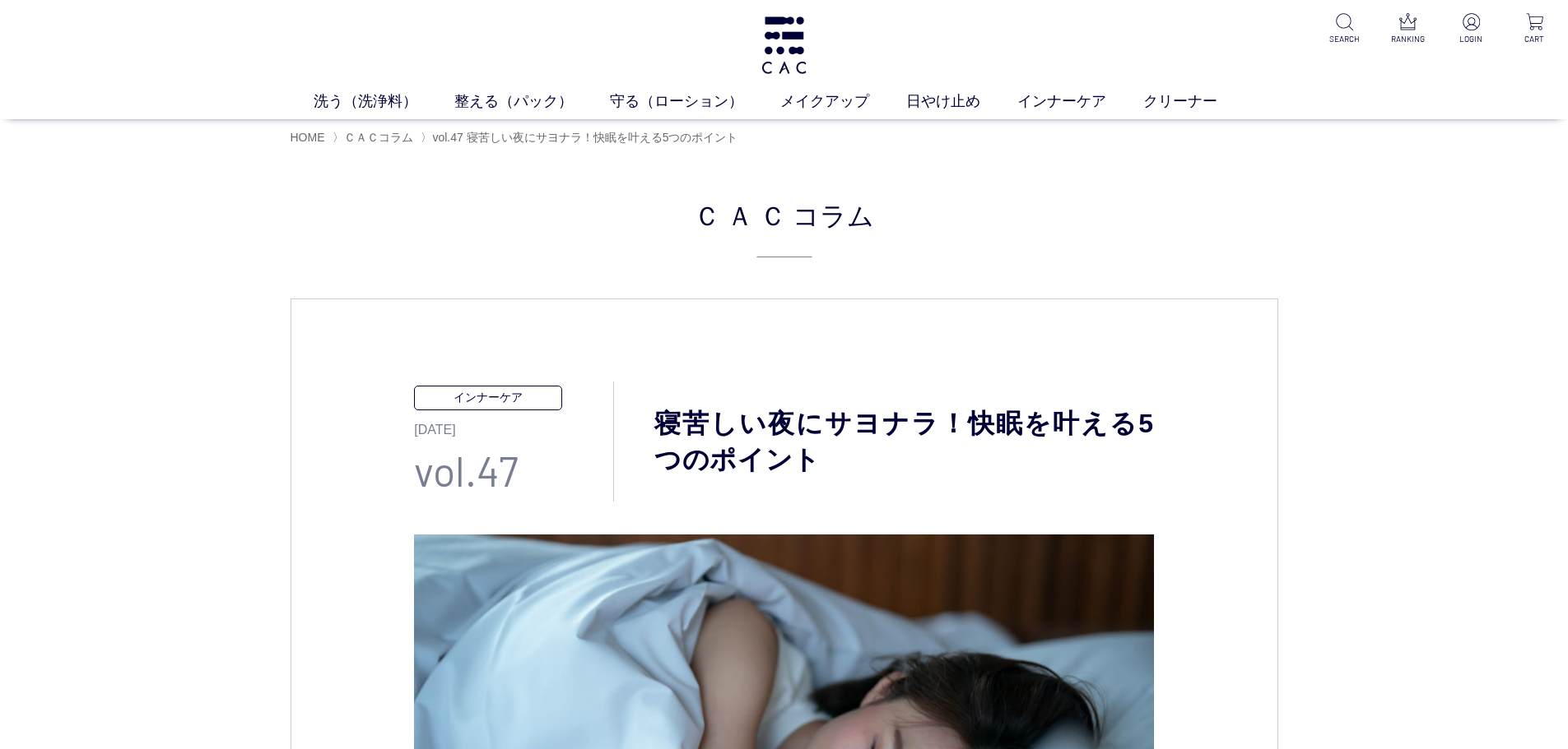
drag, startPoint x: 204, startPoint y: 345, endPoint x: 204, endPoint y: 322, distance: 23.0
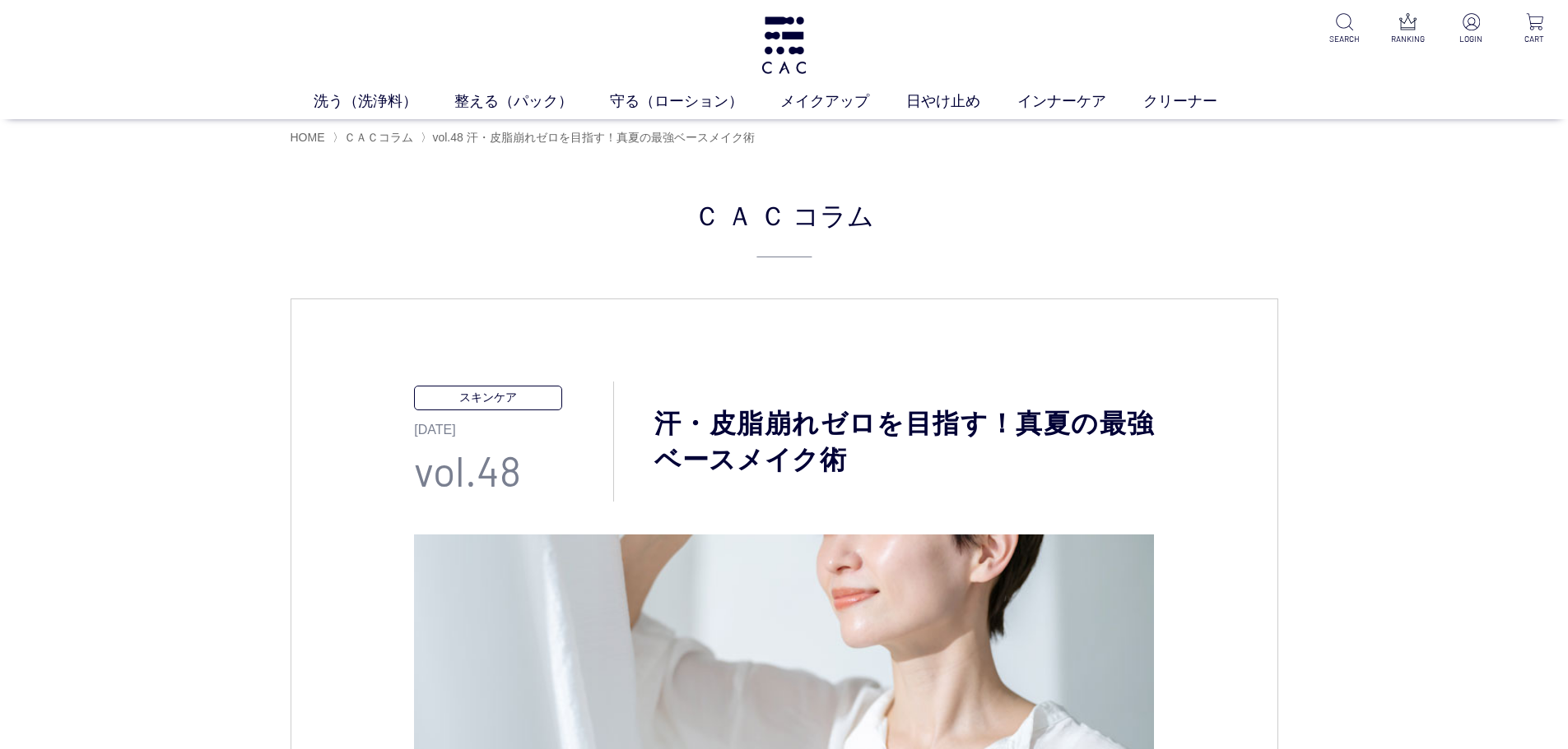
drag, startPoint x: 250, startPoint y: 265, endPoint x: 233, endPoint y: 227, distance: 41.6
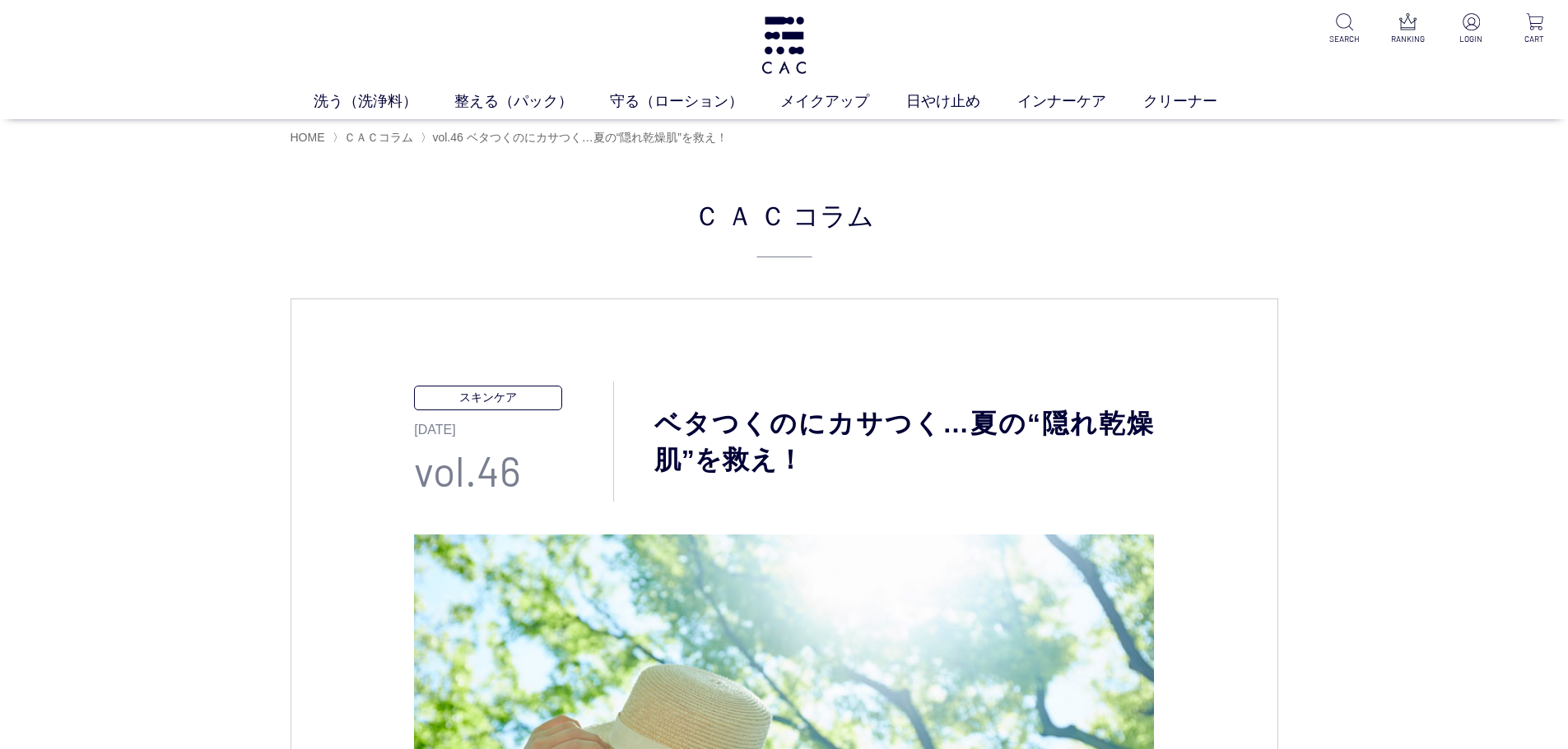
drag, startPoint x: 215, startPoint y: 449, endPoint x: 218, endPoint y: 457, distance: 8.5
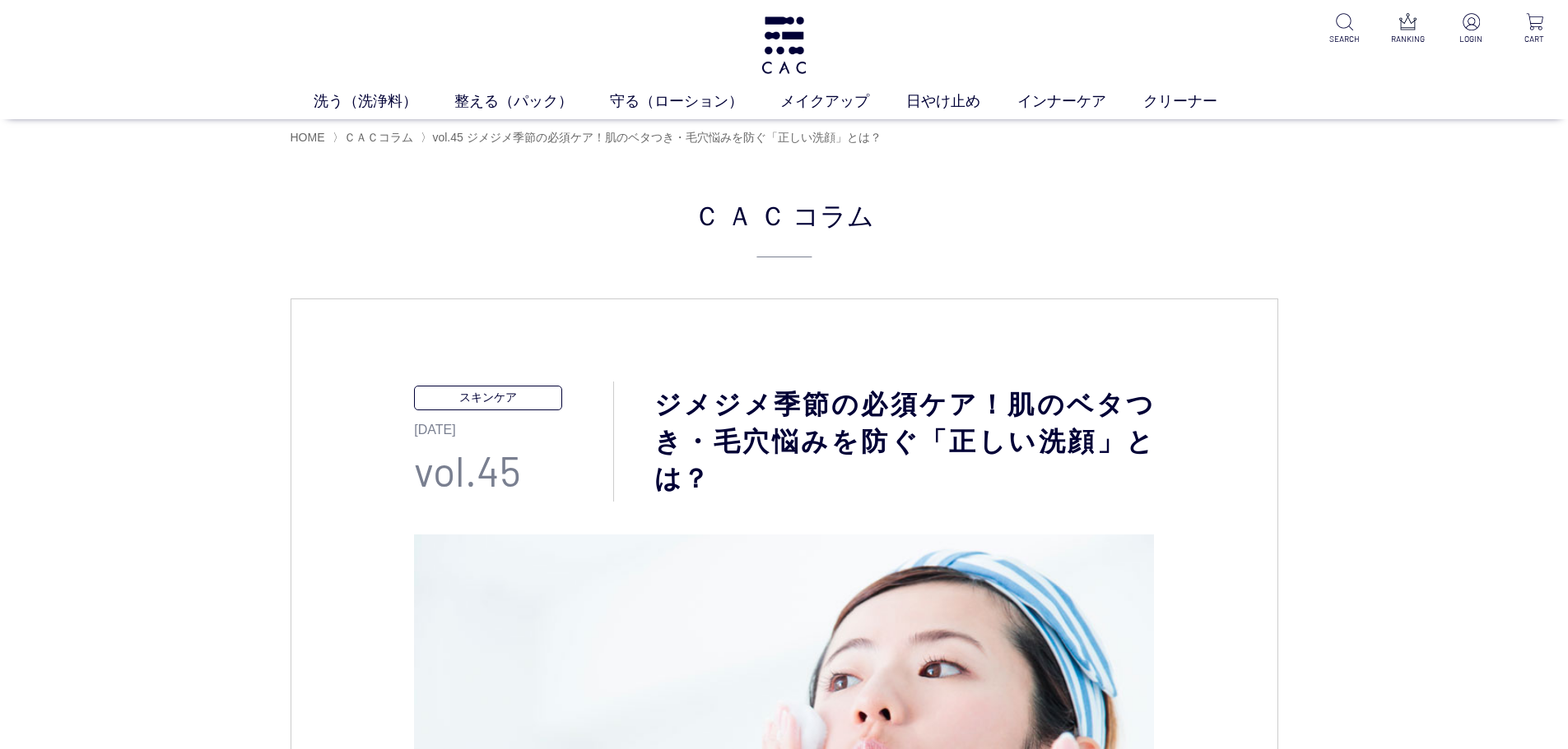
drag, startPoint x: 226, startPoint y: 424, endPoint x: 230, endPoint y: 412, distance: 12.6
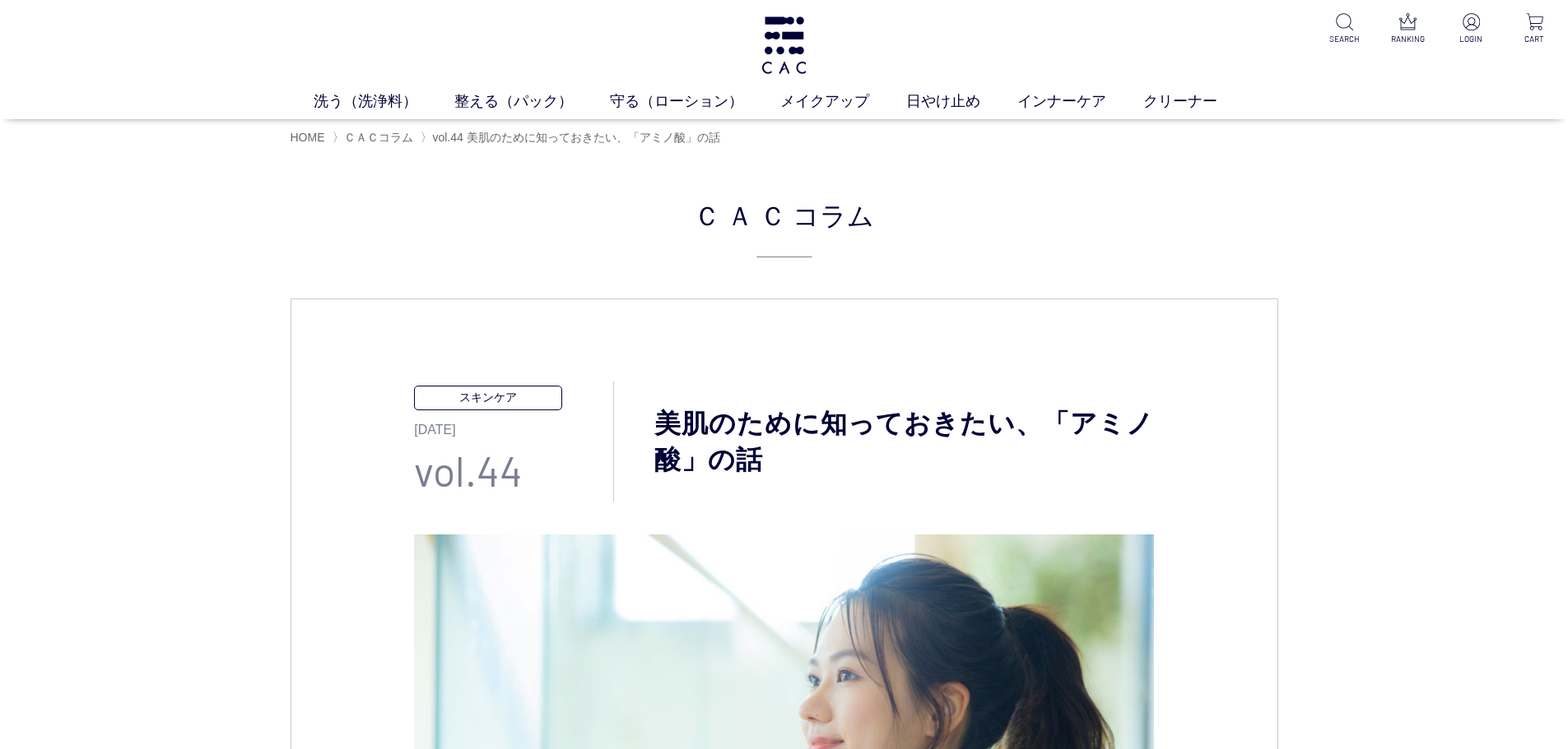
drag, startPoint x: 211, startPoint y: 441, endPoint x: 212, endPoint y: 418, distance: 23.0
click at [393, 227] on div "ＣＡＣ コラム" at bounding box center [784, 227] width 987 height 64
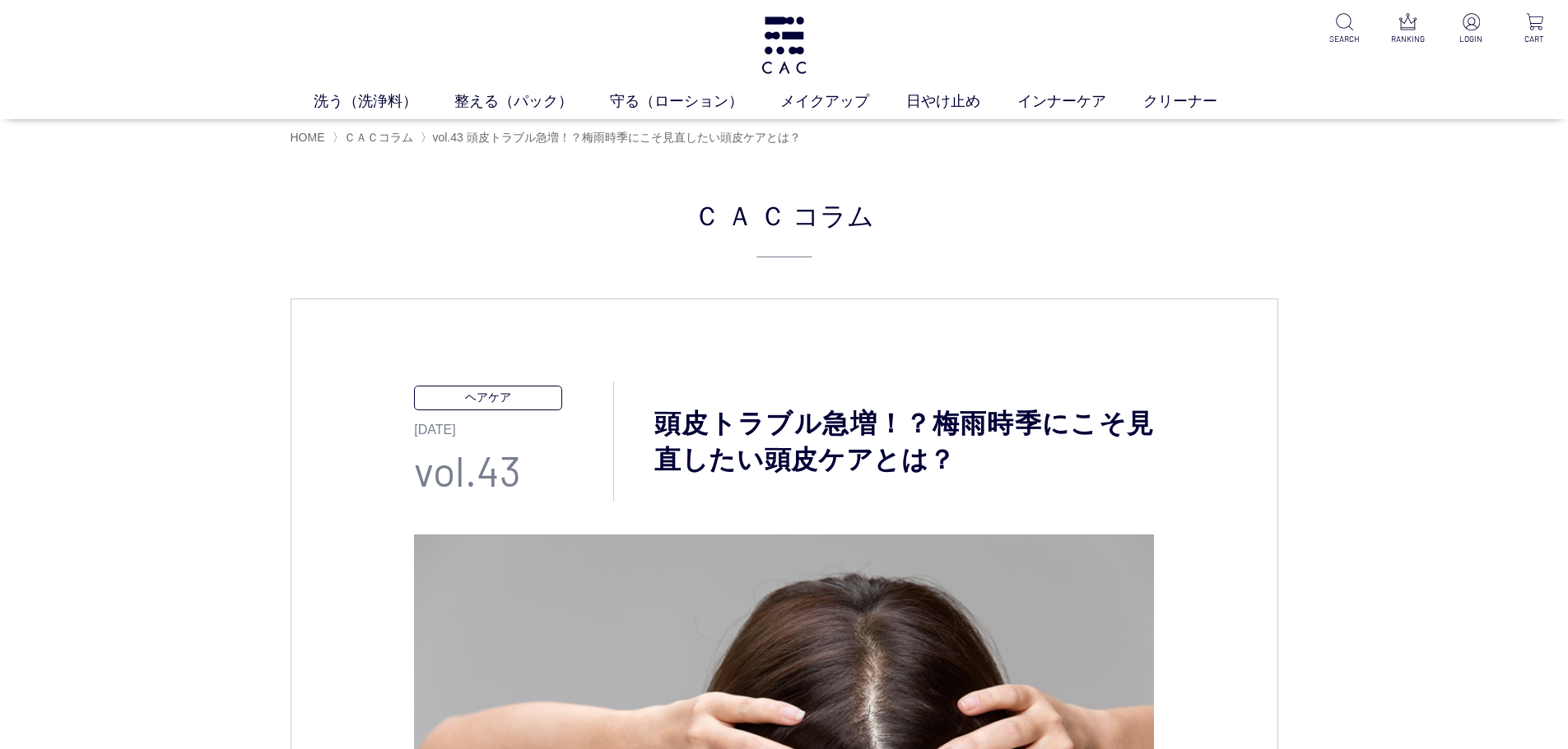
drag, startPoint x: 467, startPoint y: 240, endPoint x: 468, endPoint y: 227, distance: 13.0
click at [467, 240] on div "ＣＡＣ コラム" at bounding box center [784, 227] width 987 height 64
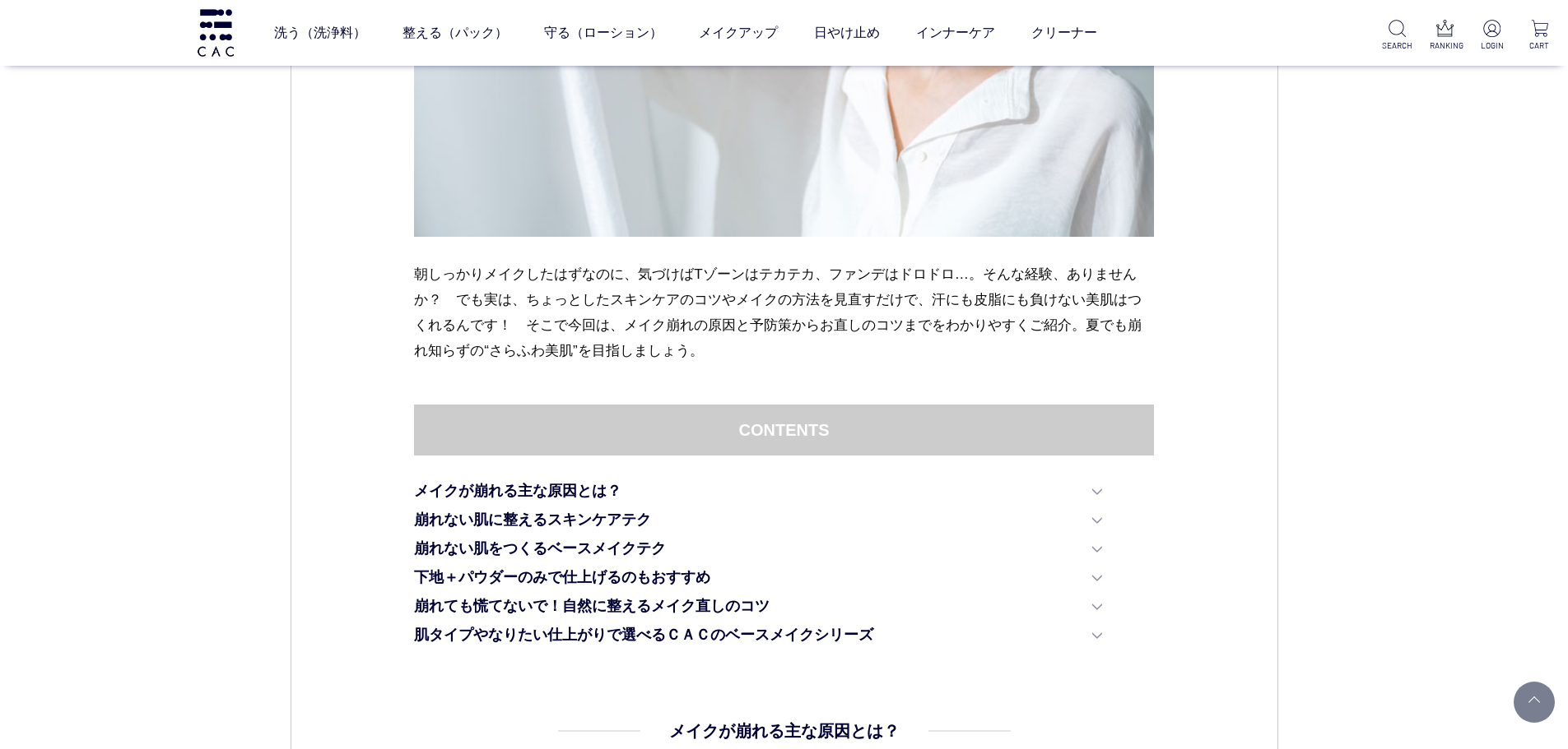
scroll to position [628, 0]
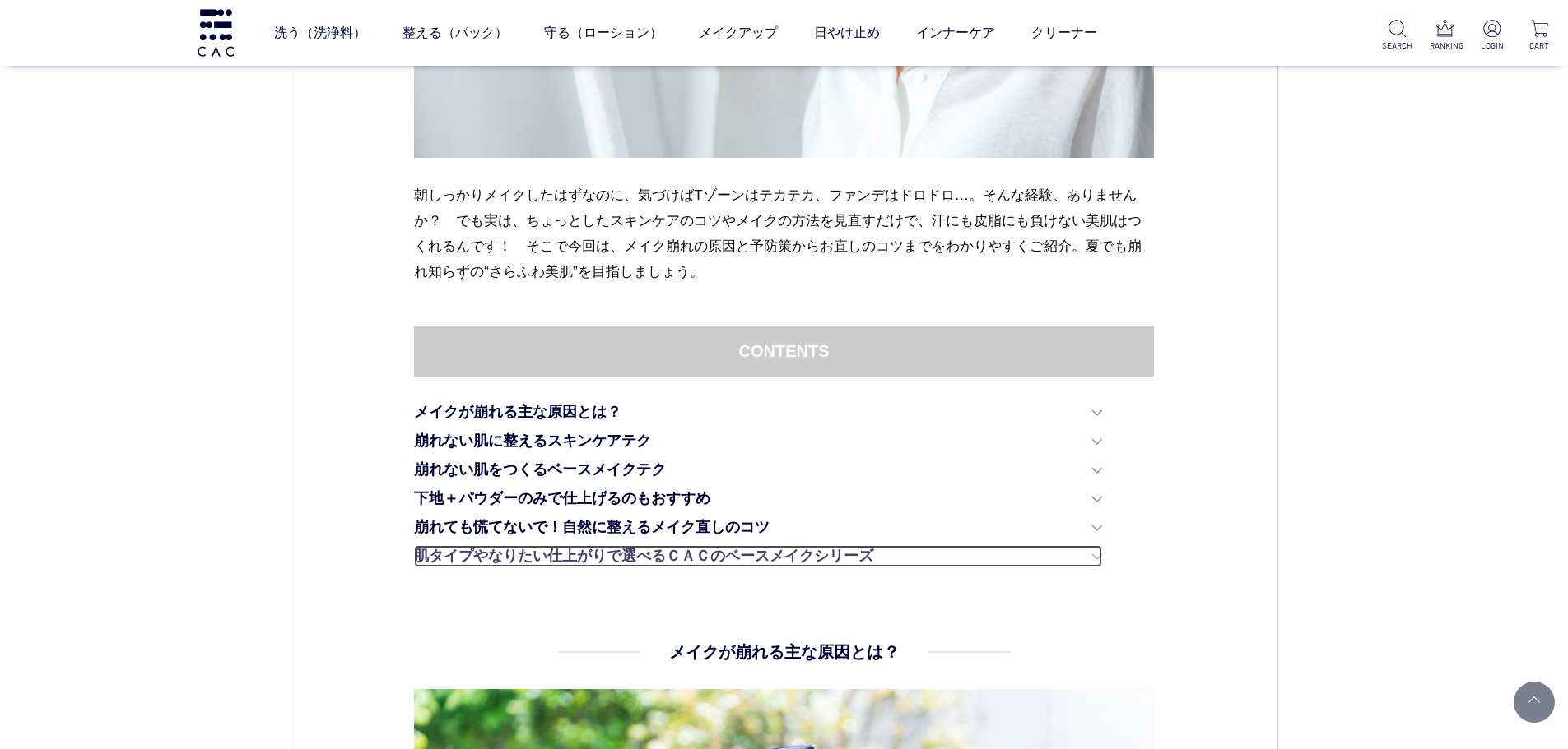
click at [580, 564] on link "肌タイプやなりたい仕上がりで選べるＣＡＣのベースメイクシリーズ" at bounding box center [758, 556] width 688 height 22
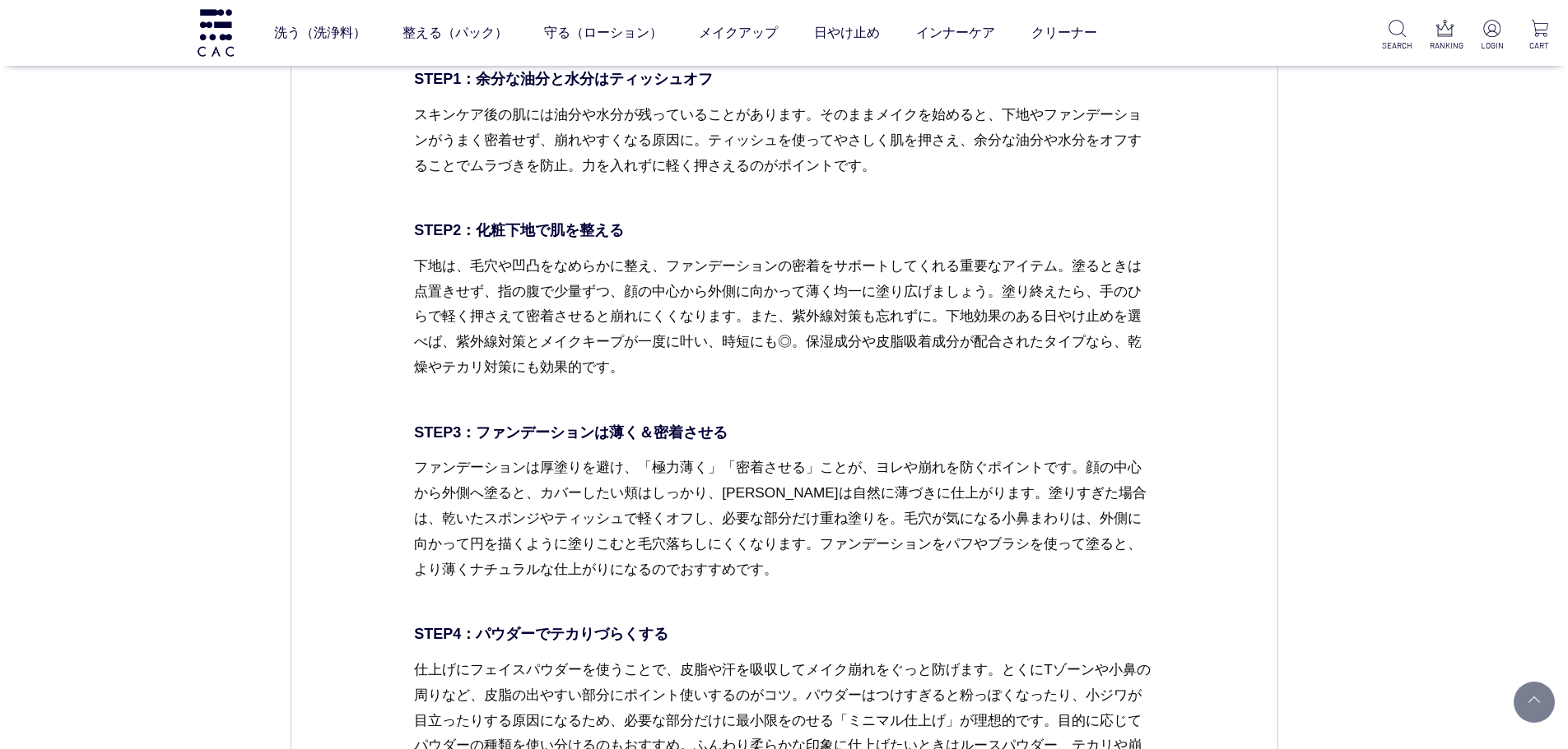
scroll to position [3582, 0]
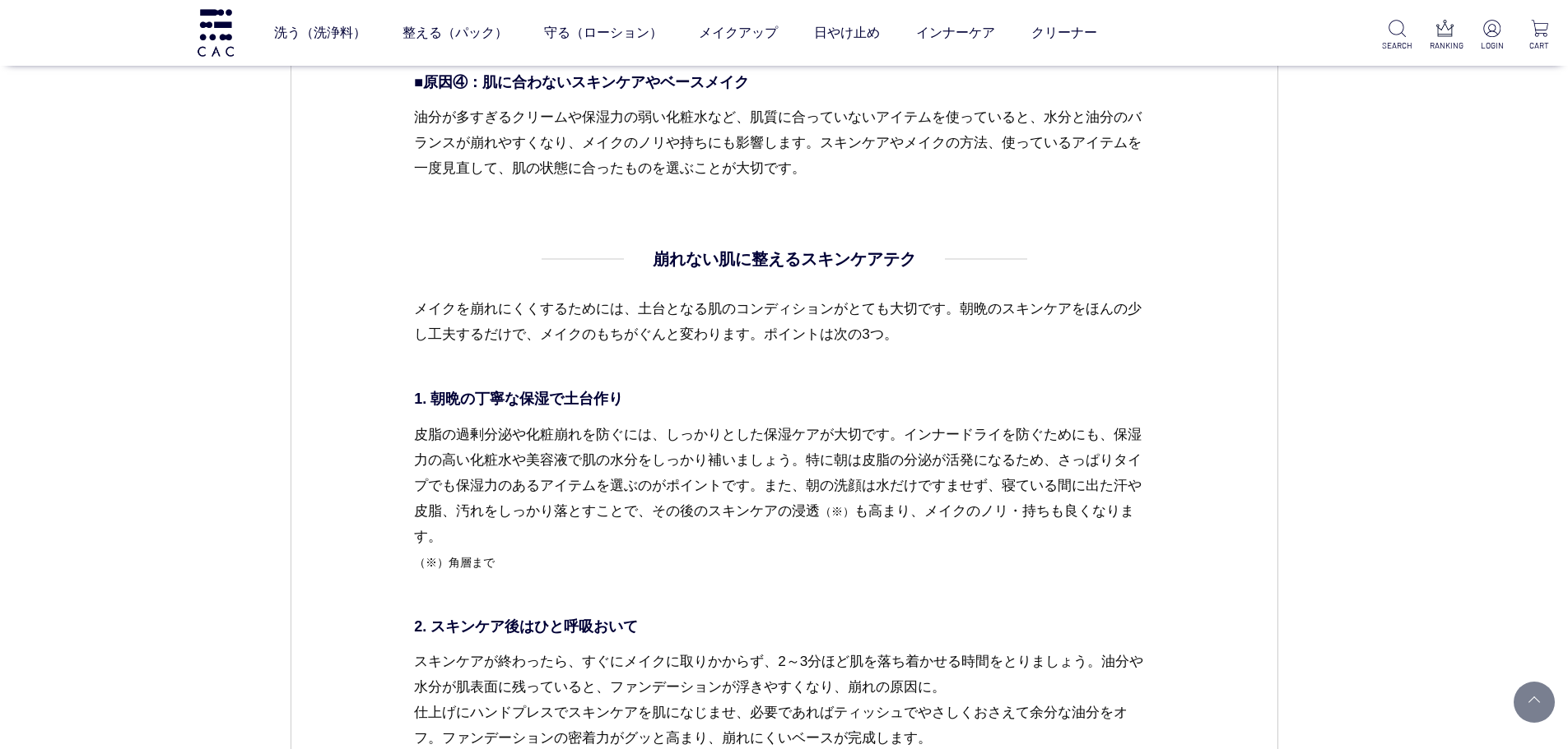
scroll to position [1990, 0]
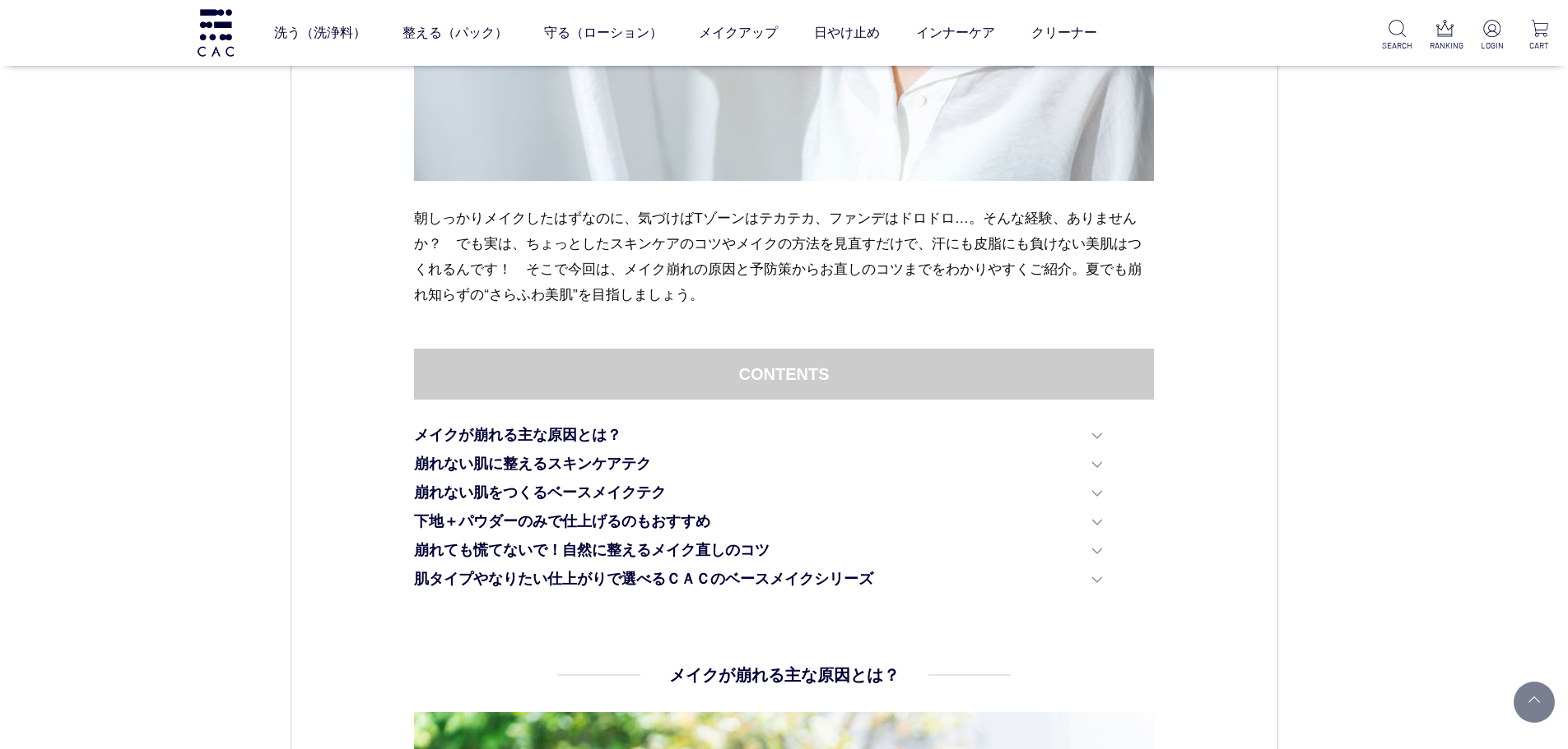
scroll to position [740, 0]
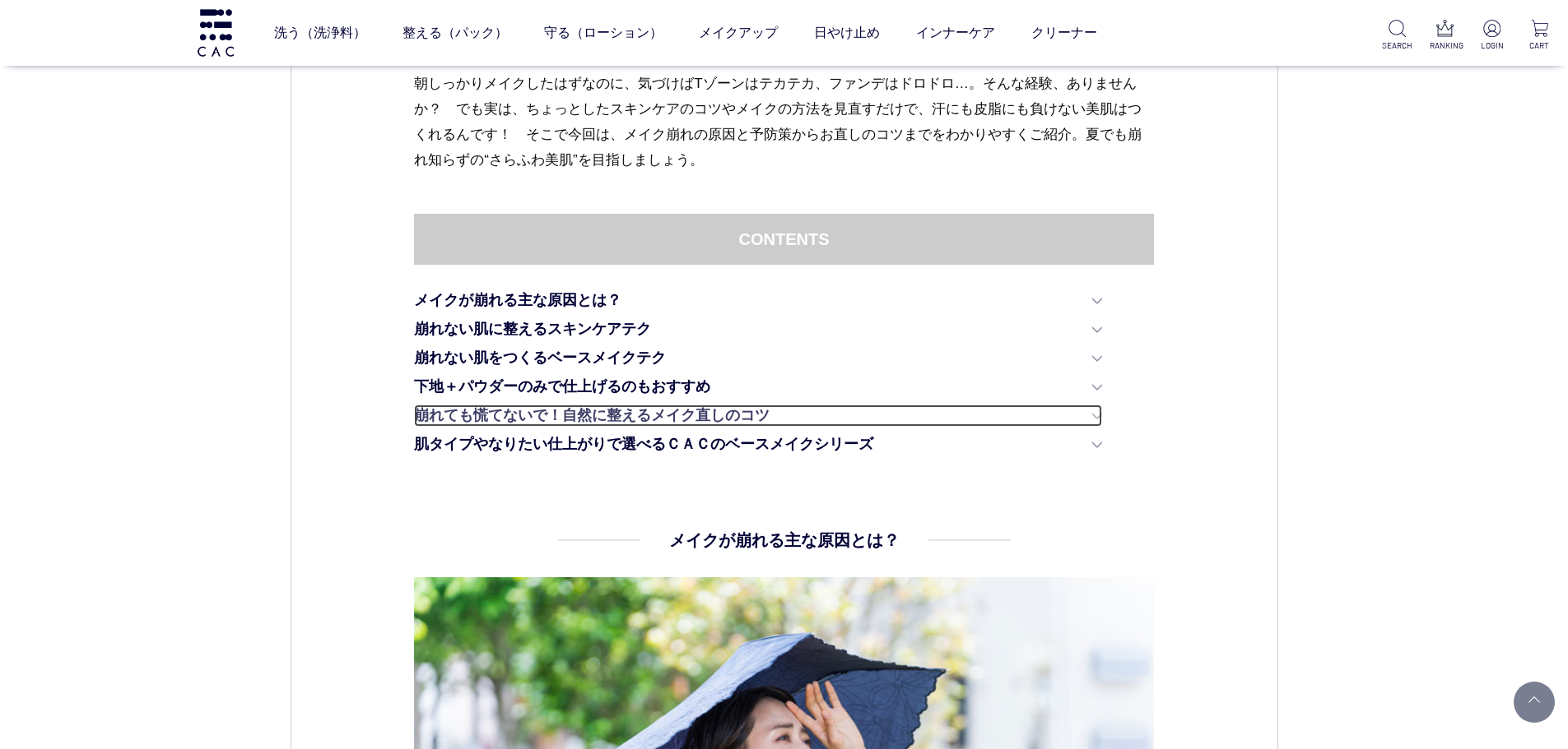
click at [582, 409] on link "崩れても慌てないで！自然に整えるメイク直しのコツ" at bounding box center [758, 415] width 688 height 22
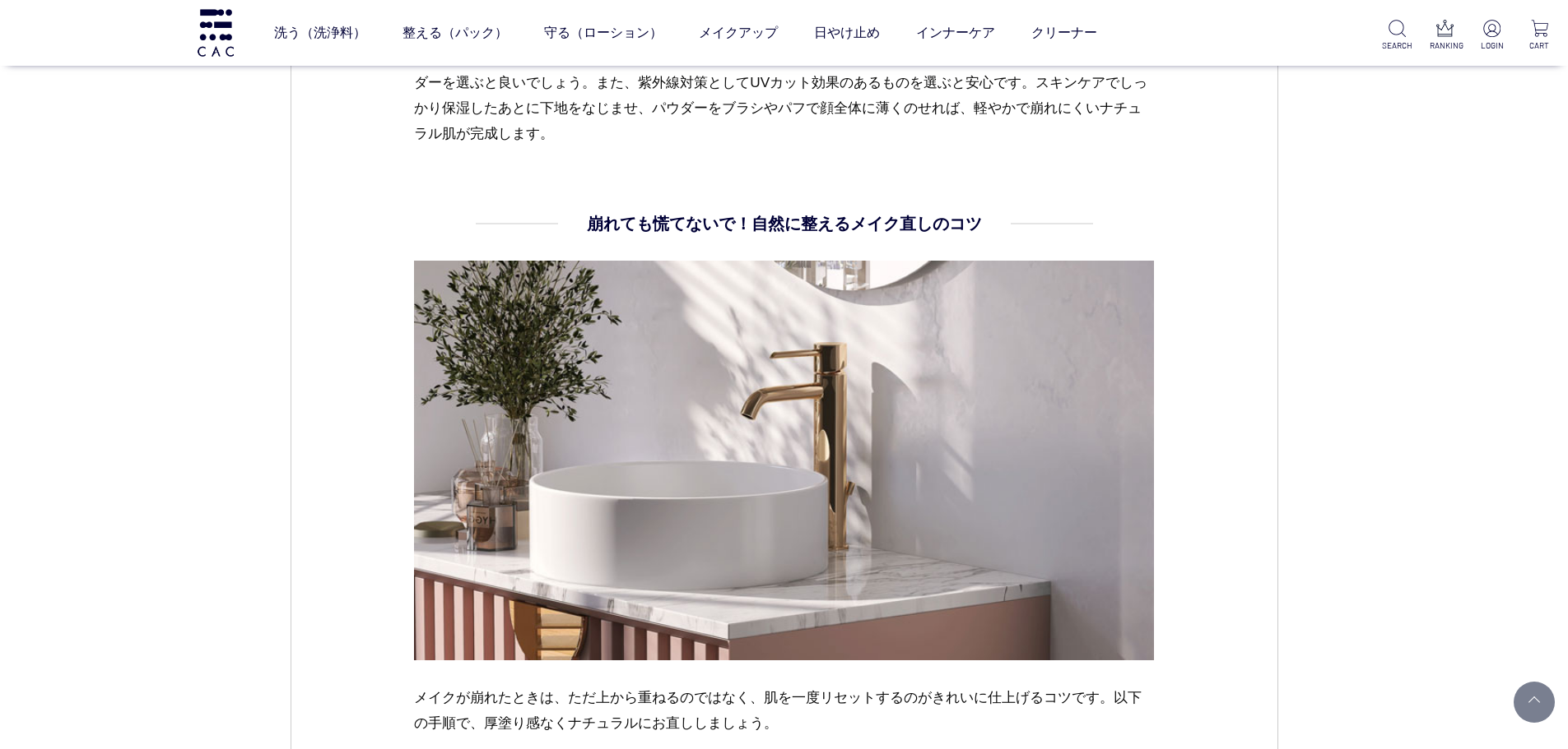
scroll to position [4963, 0]
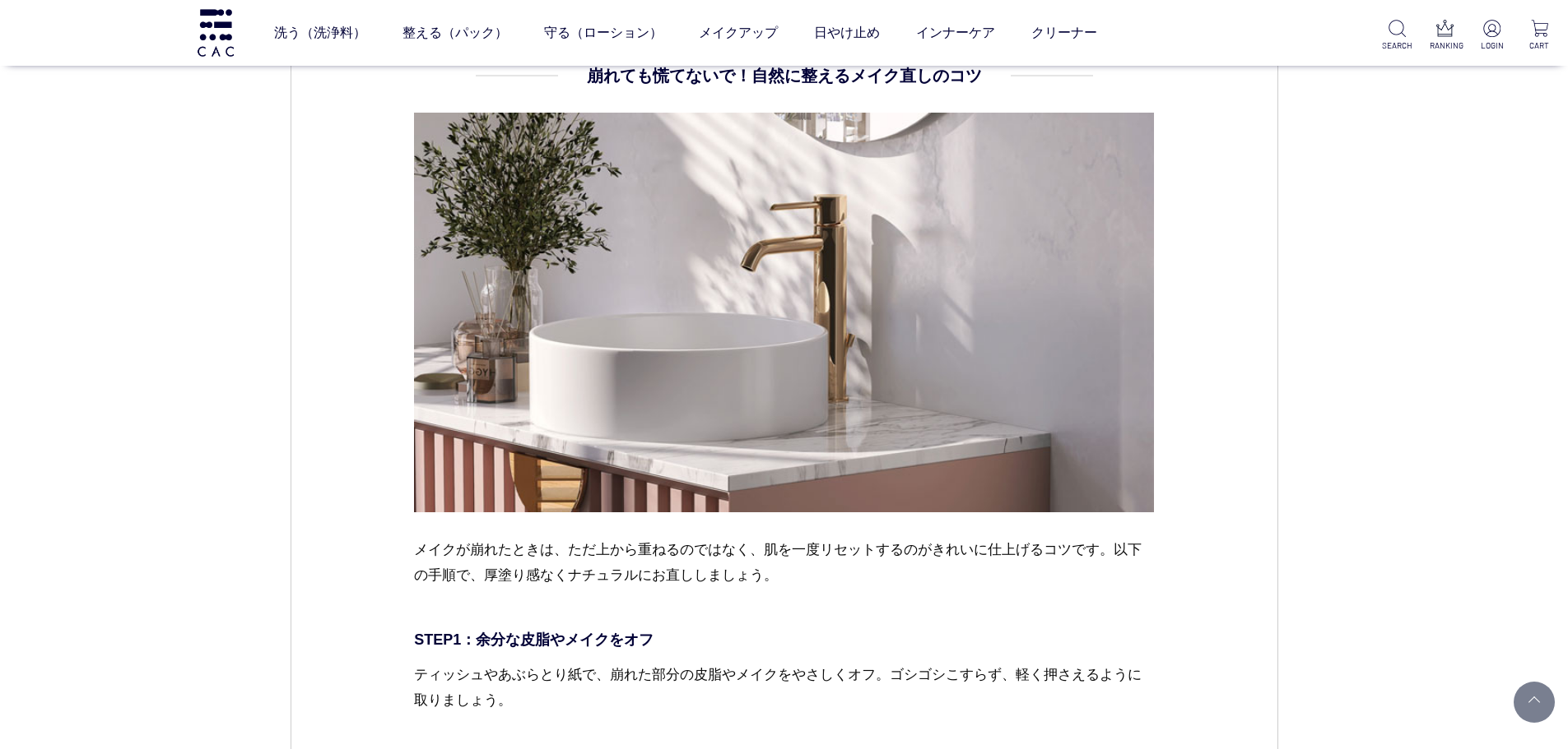
scroll to position [4950, 0]
